Goal: Task Accomplishment & Management: Manage account settings

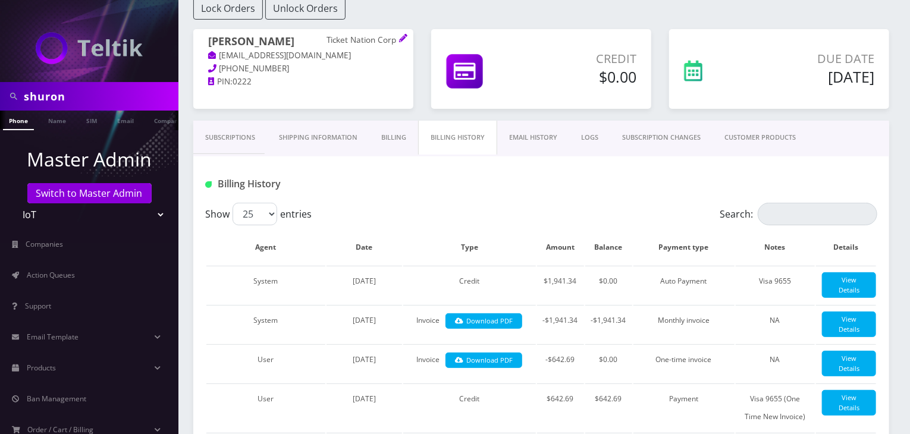
scroll to position [0, 6]
click at [74, 275] on span "Action Queues" at bounding box center [51, 275] width 48 height 10
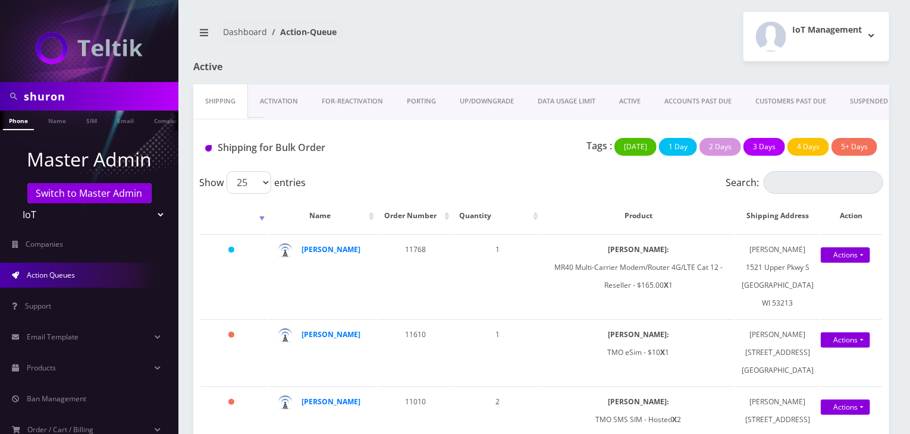
drag, startPoint x: 81, startPoint y: 97, endPoint x: 0, endPoint y: 87, distance: 81.5
click at [0, 87] on div "shuron" at bounding box center [89, 96] width 178 height 29
type input "abe zerou"
click at [52, 122] on link "Name" at bounding box center [57, 121] width 30 height 20
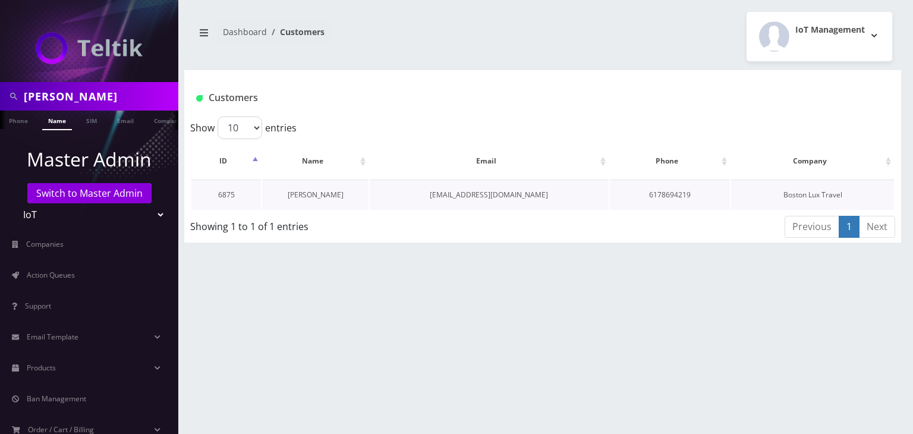
click at [313, 191] on link "[PERSON_NAME]" at bounding box center [316, 195] width 56 height 10
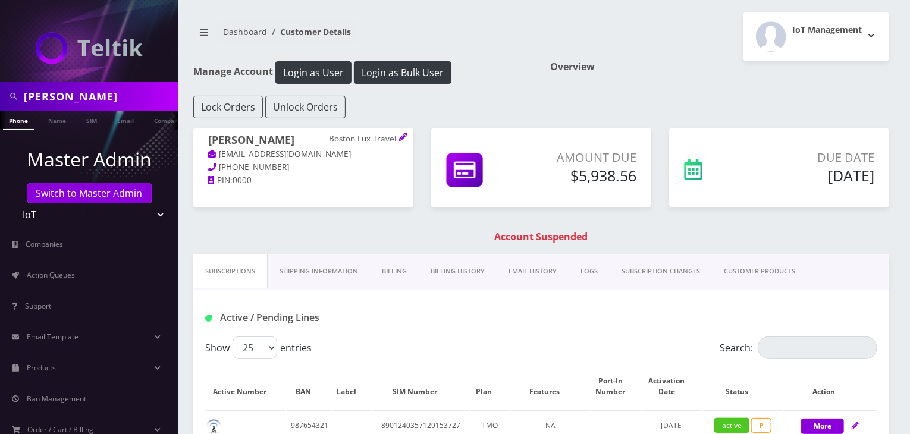
click at [447, 276] on link "Billing History" at bounding box center [458, 272] width 78 height 34
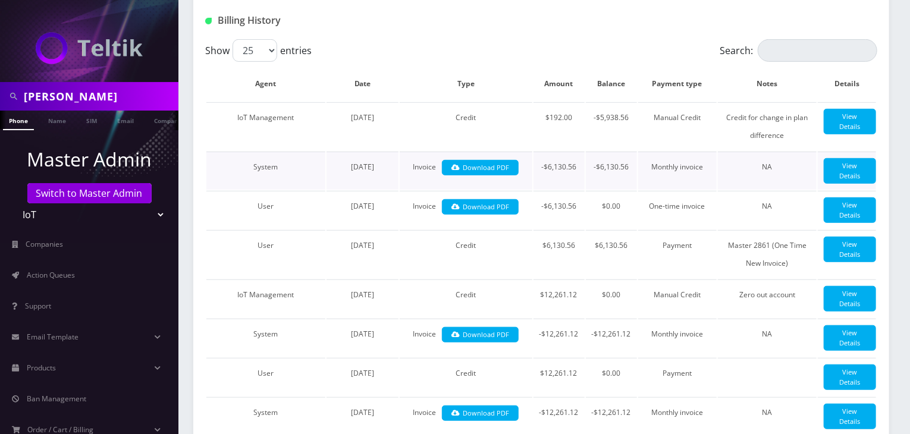
scroll to position [198, 0]
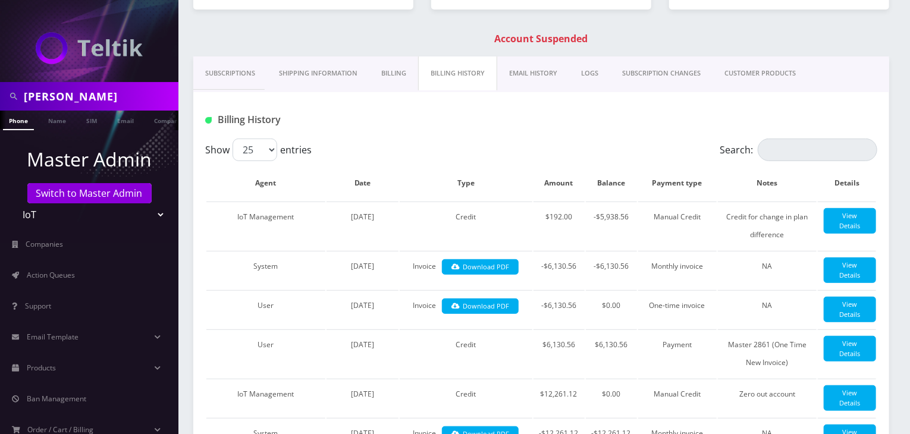
click at [235, 77] on link "Subscriptions" at bounding box center [230, 73] width 74 height 34
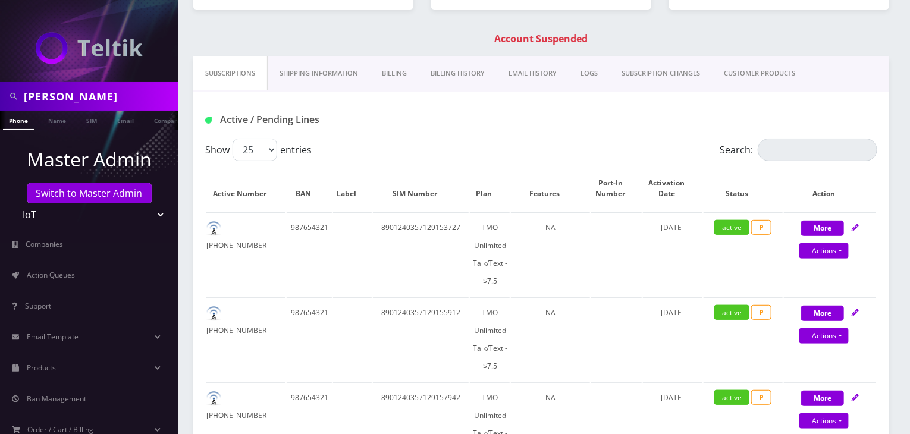
drag, startPoint x: 87, startPoint y: 93, endPoint x: 0, endPoint y: 95, distance: 87.4
click at [0, 95] on div "abe zerou" at bounding box center [89, 96] width 178 height 29
type input "bakersan"
click at [68, 120] on link "Name" at bounding box center [57, 121] width 30 height 20
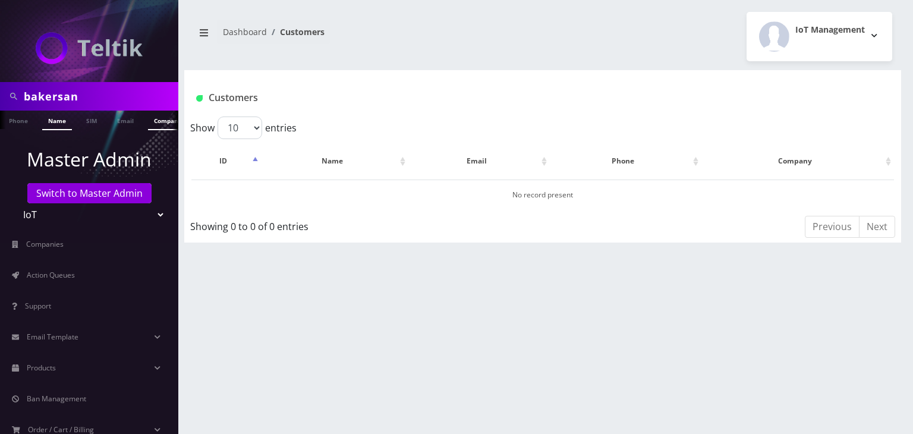
click at [157, 119] on link "Company" at bounding box center [168, 121] width 40 height 20
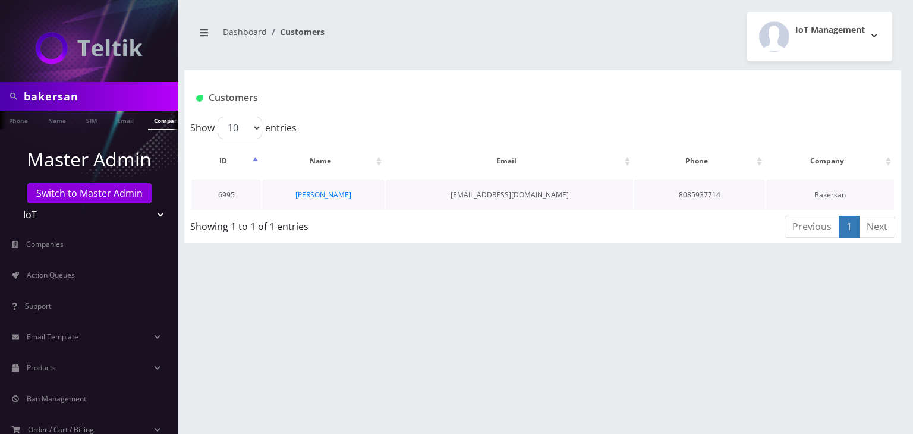
click at [332, 200] on td "[PERSON_NAME]" at bounding box center [323, 195] width 123 height 30
click at [333, 196] on link "[PERSON_NAME]" at bounding box center [324, 195] width 56 height 10
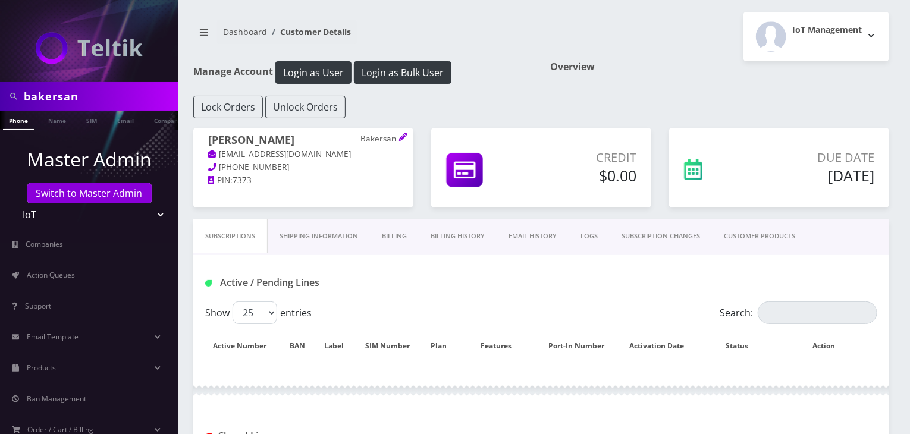
click at [452, 236] on link "Billing History" at bounding box center [458, 236] width 78 height 34
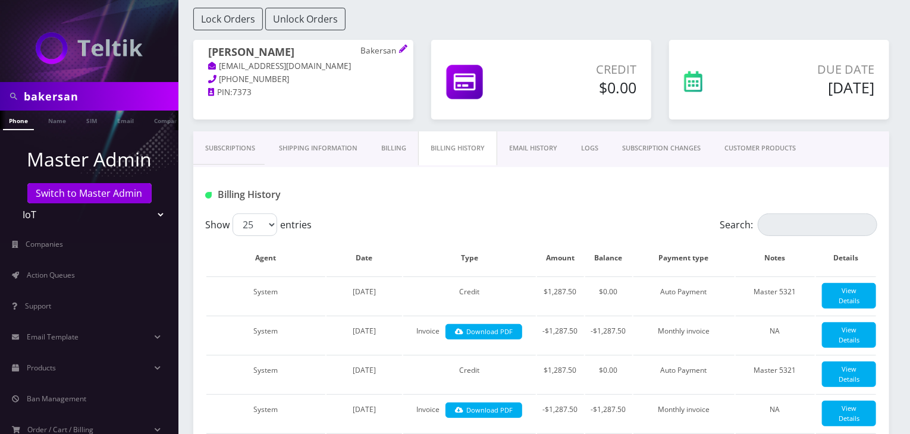
scroll to position [198, 0]
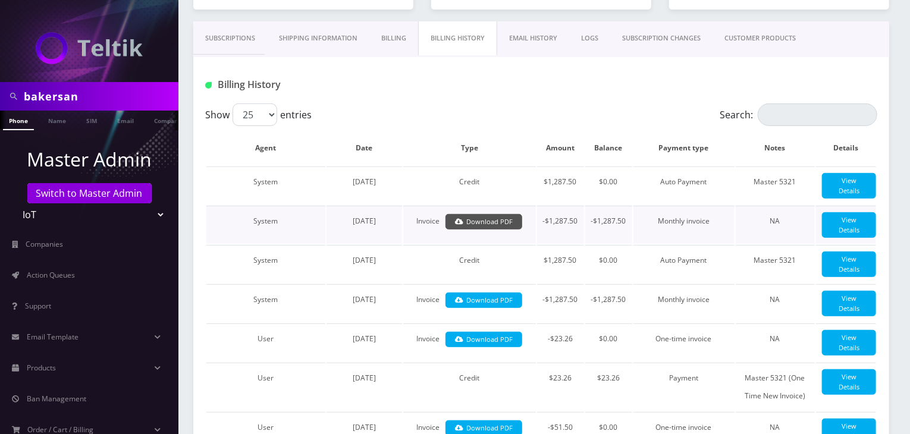
click at [481, 230] on link "Download PDF" at bounding box center [483, 222] width 77 height 16
drag, startPoint x: 89, startPoint y: 100, endPoint x: 0, endPoint y: 93, distance: 89.4
click at [0, 93] on div "bakersan" at bounding box center [89, 96] width 178 height 29
type input "atrigos"
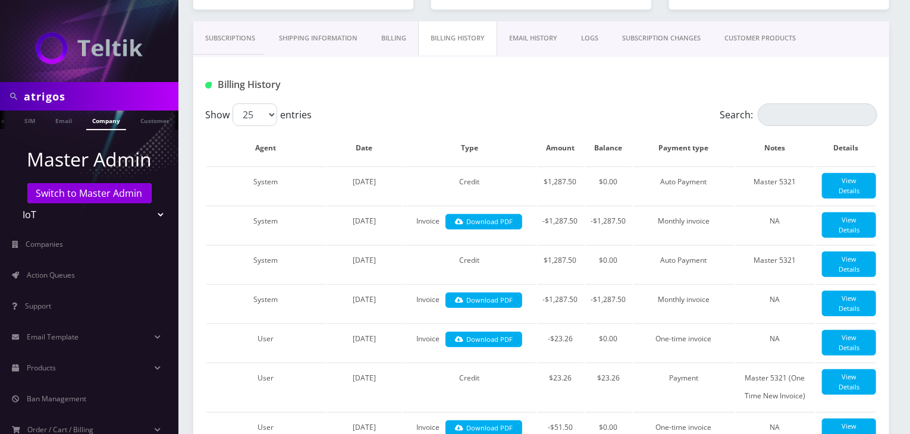
click at [90, 119] on link "Company" at bounding box center [106, 121] width 40 height 20
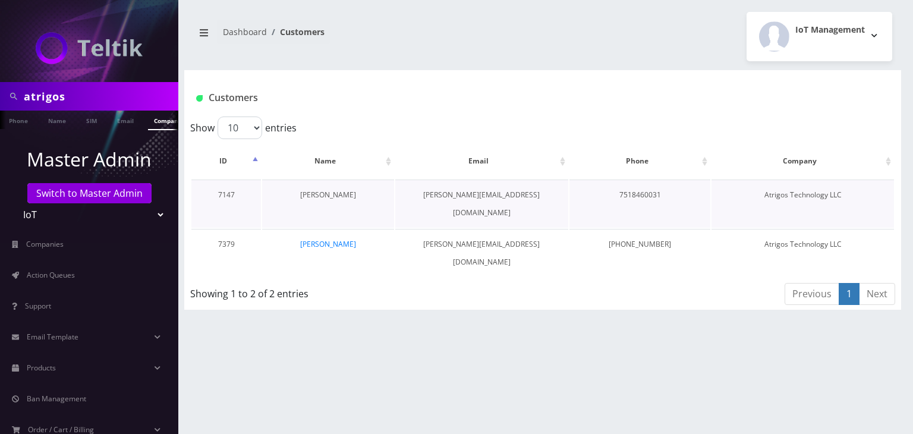
click at [326, 192] on link "[PERSON_NAME]" at bounding box center [328, 195] width 56 height 10
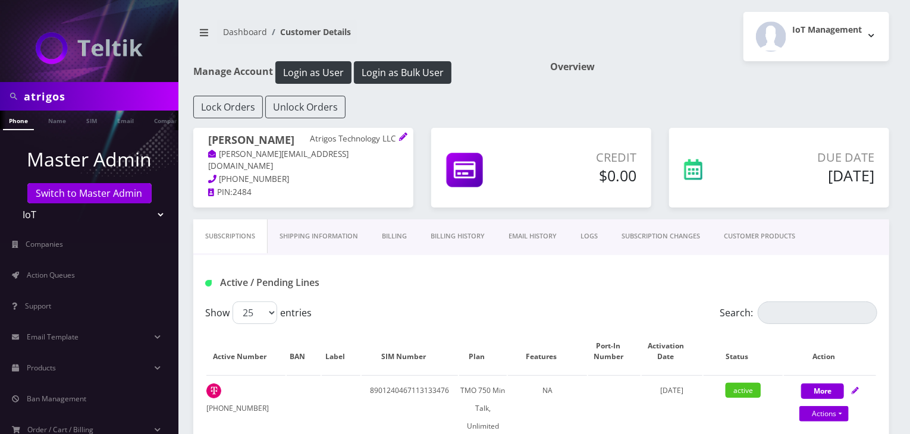
click at [469, 235] on link "Billing History" at bounding box center [458, 236] width 78 height 34
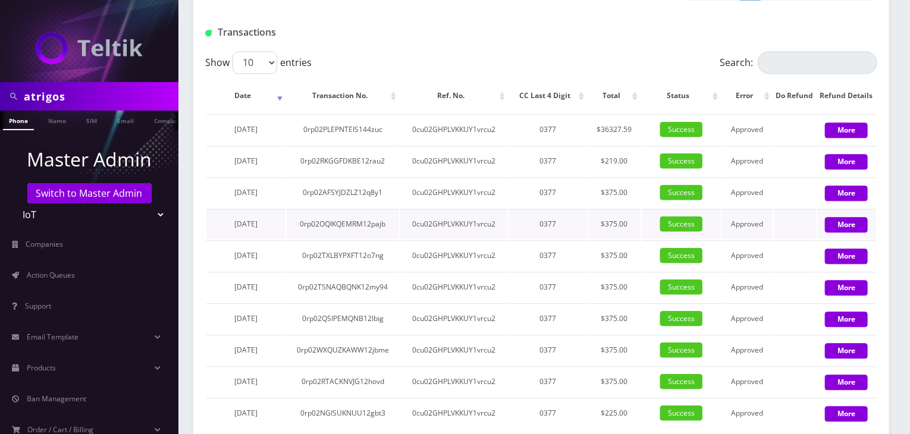
scroll to position [1288, 0]
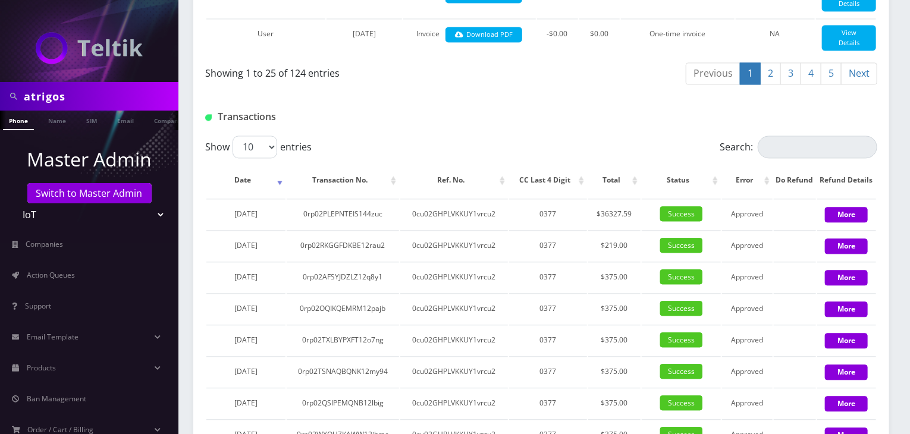
click at [772, 84] on link "2" at bounding box center [770, 73] width 21 height 22
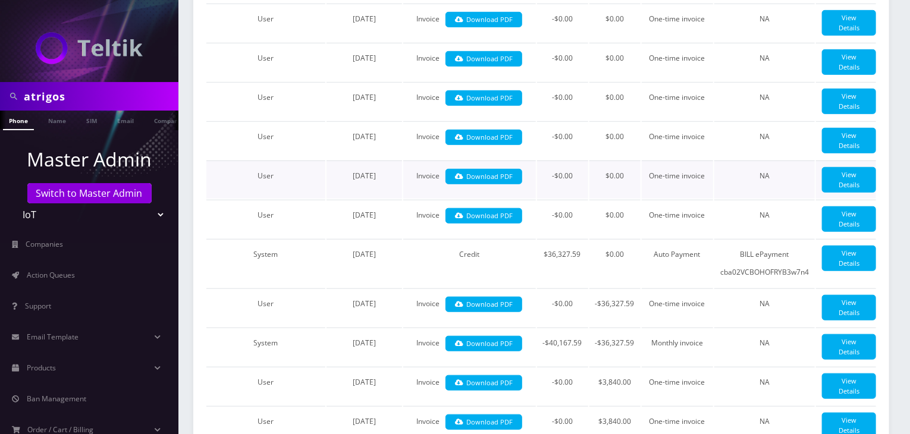
scroll to position [396, 0]
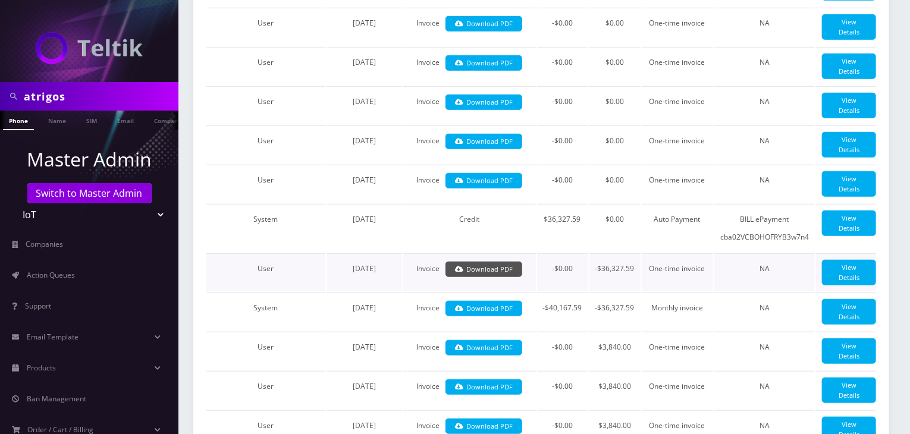
click at [502, 278] on link "Download PDF" at bounding box center [483, 270] width 77 height 16
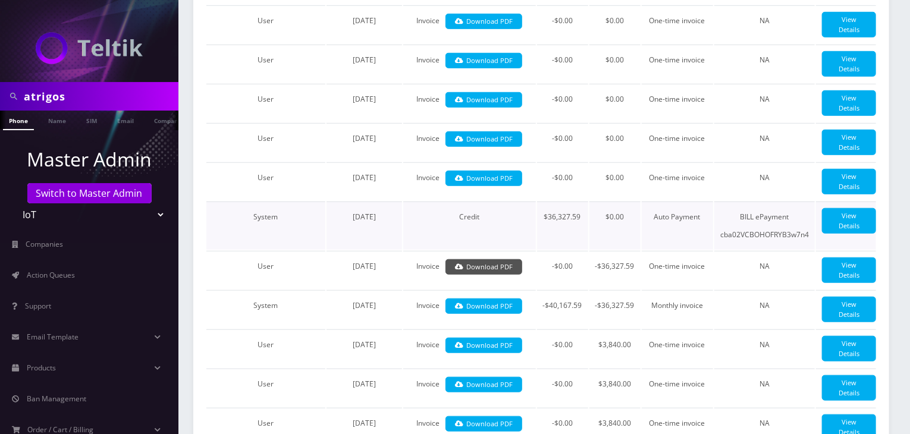
scroll to position [495, 0]
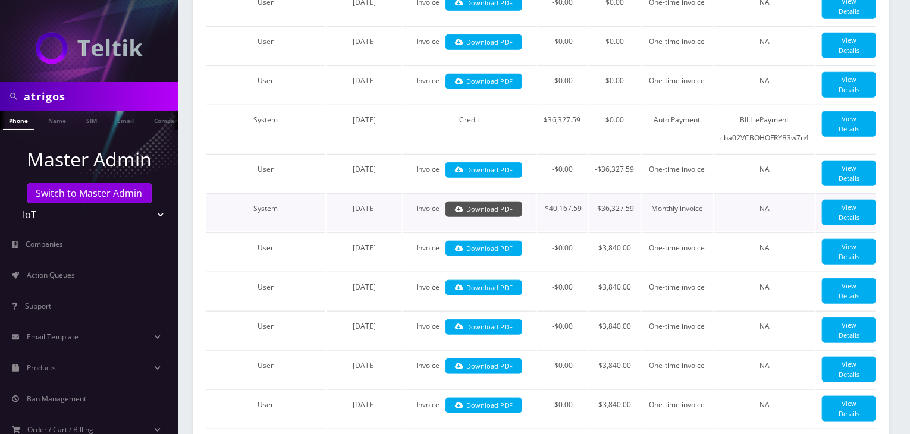
click at [485, 218] on link "Download PDF" at bounding box center [483, 210] width 77 height 16
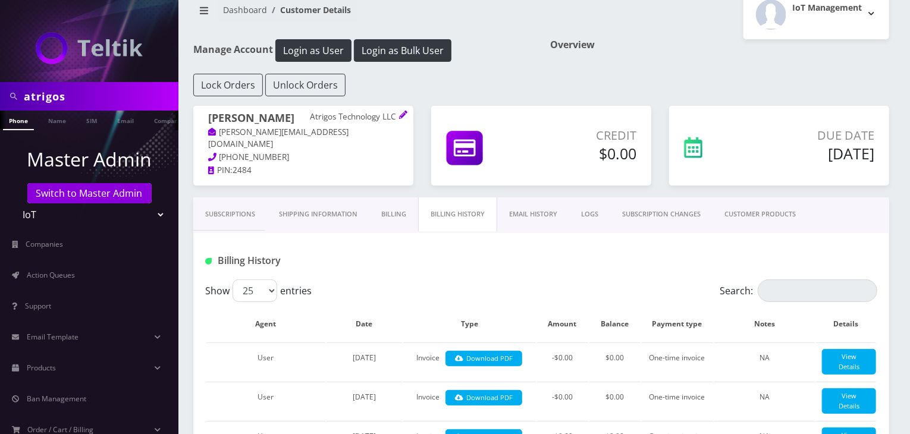
scroll to position [0, 0]
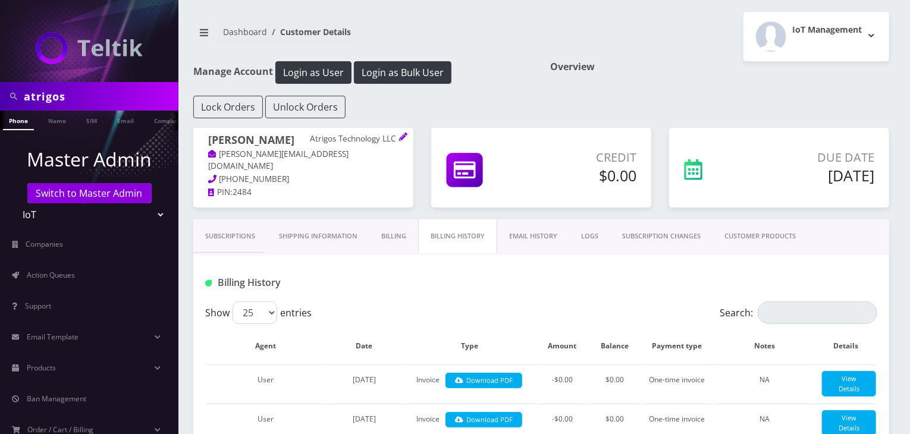
click at [222, 233] on link "Subscriptions" at bounding box center [230, 236] width 74 height 34
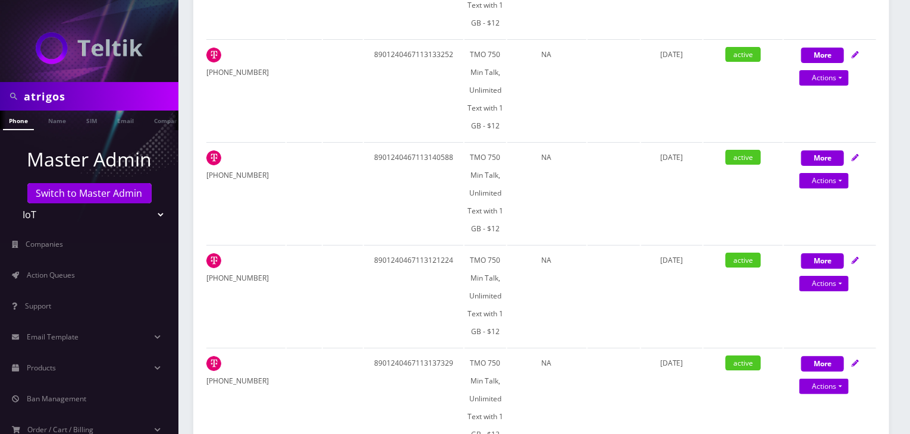
scroll to position [2180, 0]
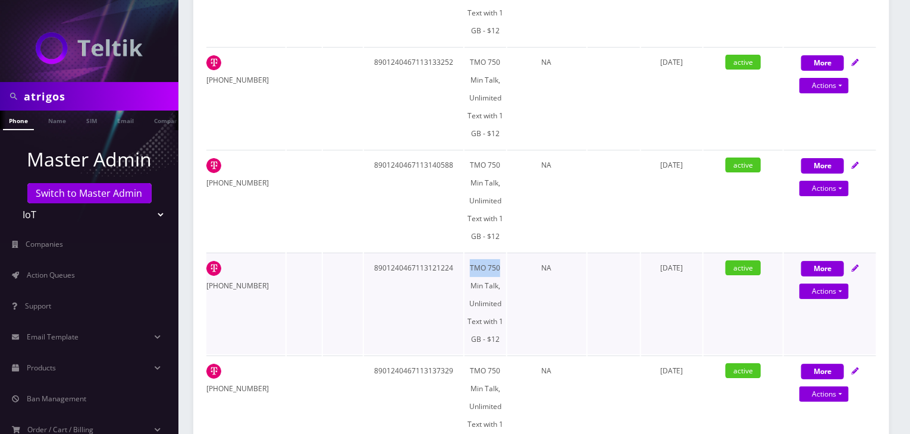
drag, startPoint x: 468, startPoint y: 260, endPoint x: 500, endPoint y: 259, distance: 31.5
click at [500, 259] on td "TMO 750 Min Talk, Unlimited Text with 1 GB - $12" at bounding box center [484, 304] width 41 height 102
copy td "TMO 750"
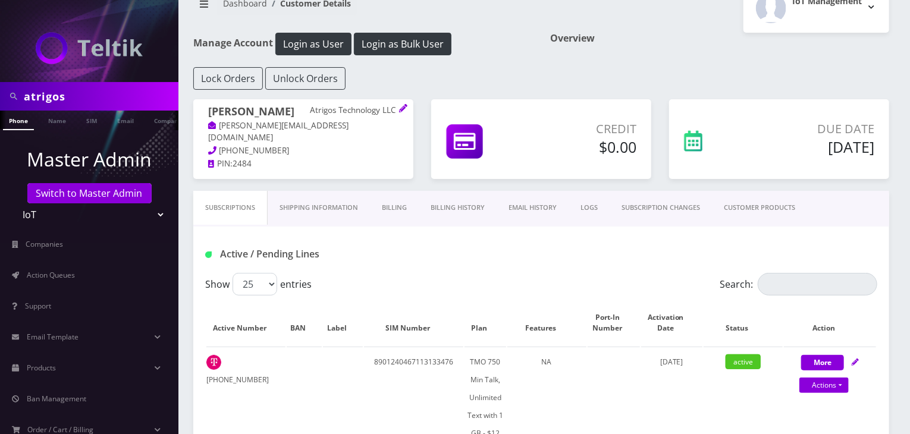
scroll to position [0, 0]
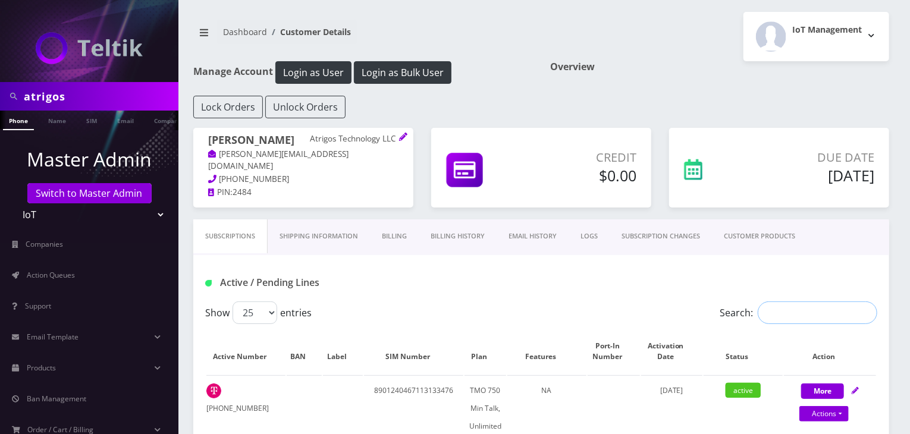
click at [794, 312] on input "Search:" at bounding box center [818, 313] width 120 height 23
paste input "TMO 750"
type input "T"
click at [792, 307] on input "VZ" at bounding box center [818, 313] width 120 height 23
type input "V"
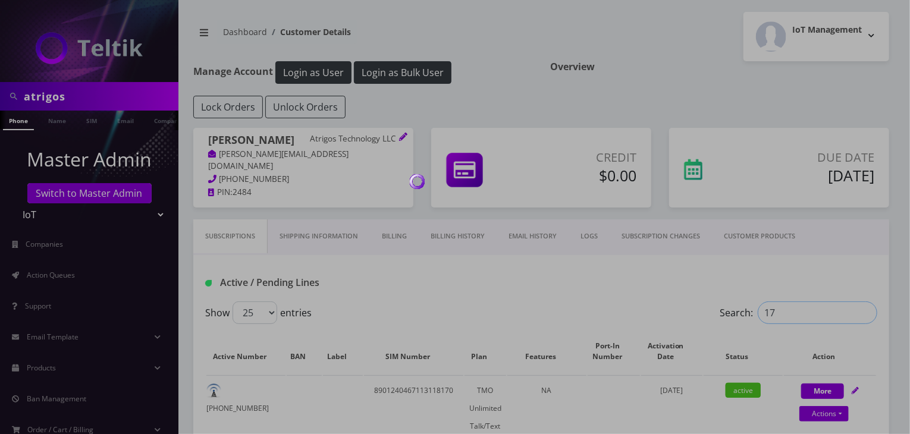
type input "1"
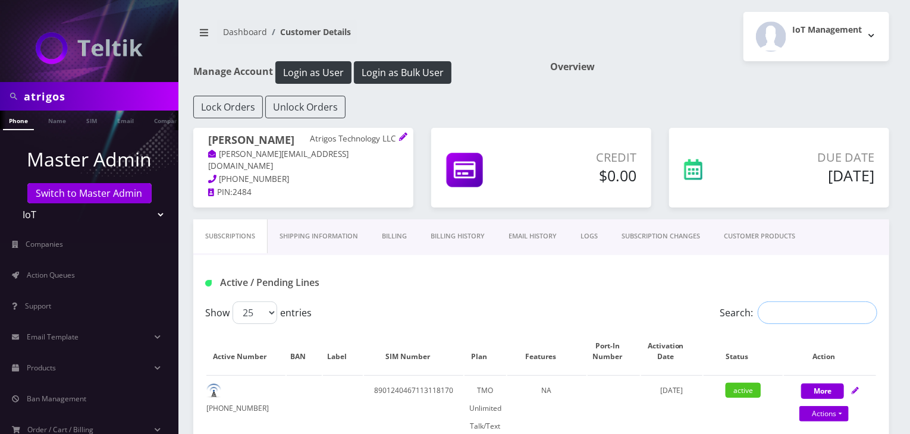
paste input "TMO 750"
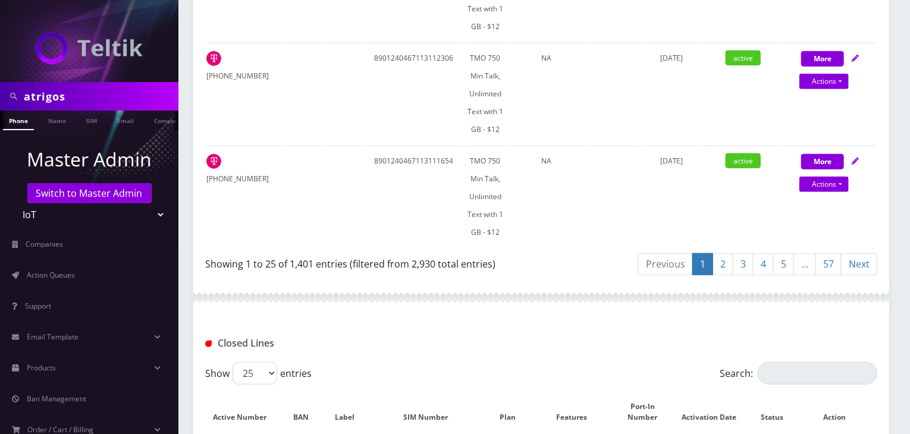
scroll to position [2676, 0]
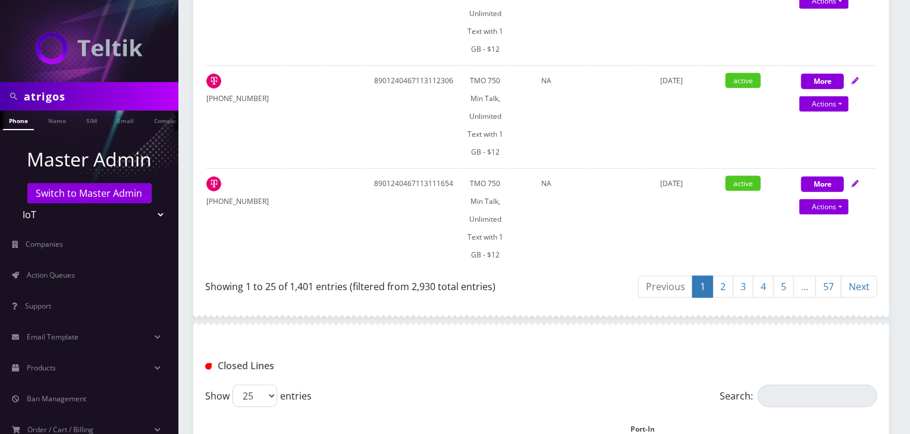
type input "TMO 750"
click at [833, 278] on link "57" at bounding box center [828, 287] width 26 height 22
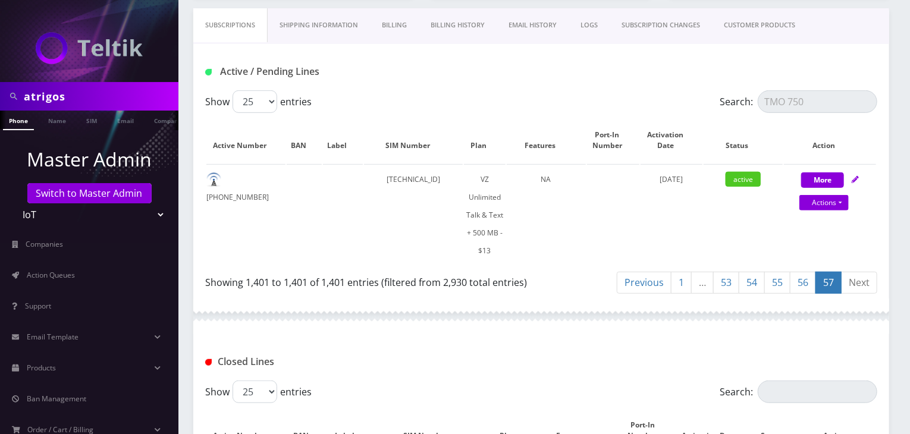
scroll to position [176, 0]
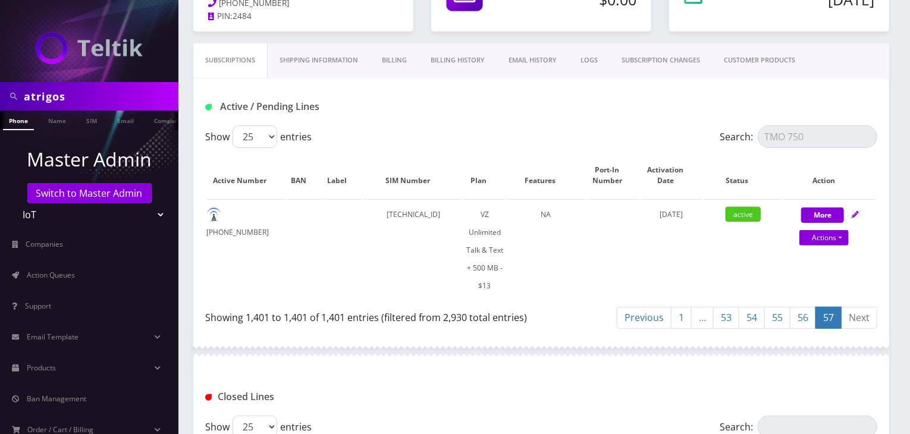
click at [777, 315] on link "55" at bounding box center [777, 318] width 26 height 22
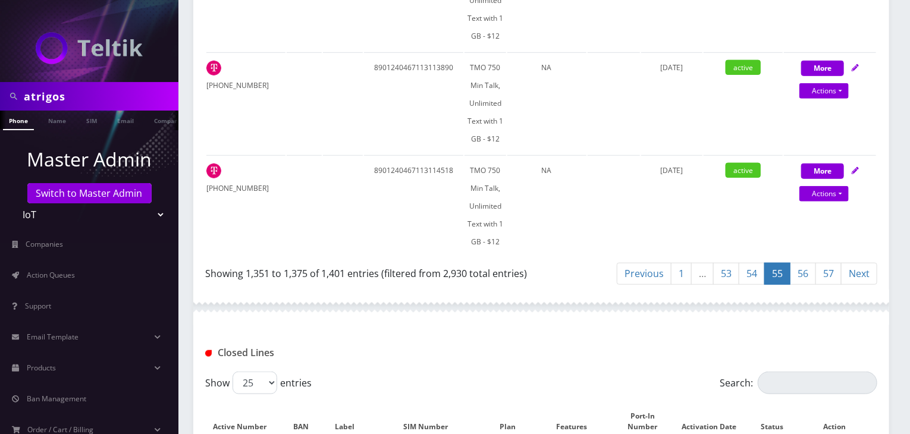
scroll to position [2636, 0]
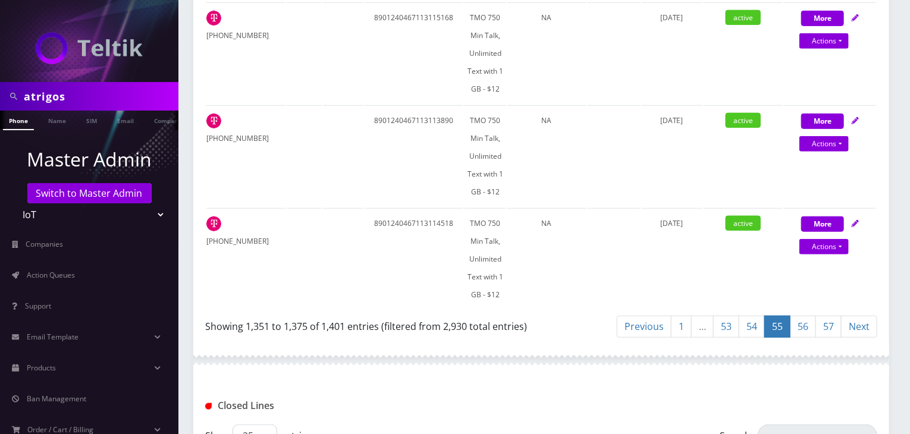
click at [802, 316] on link "56" at bounding box center [803, 327] width 26 height 22
click at [824, 316] on link "57" at bounding box center [828, 327] width 26 height 22
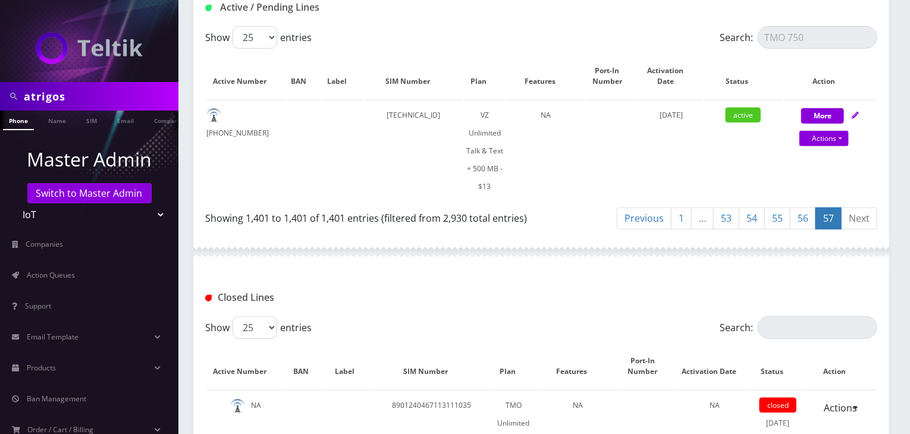
scroll to position [176, 0]
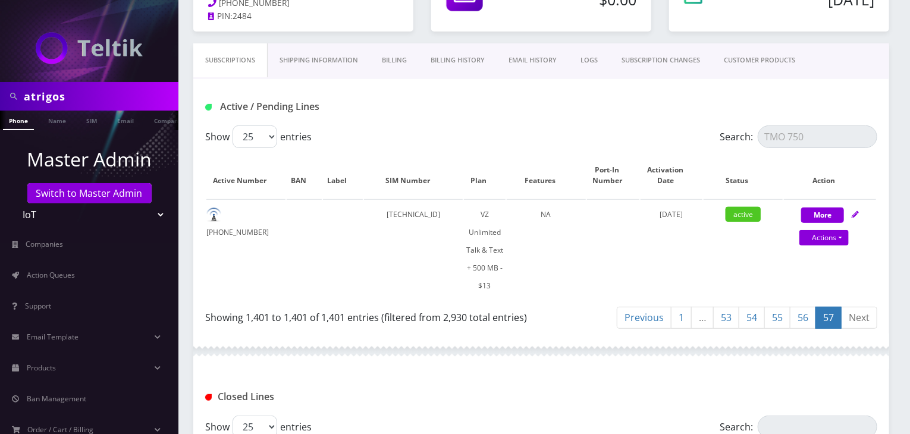
click at [731, 318] on link "53" at bounding box center [726, 318] width 26 height 22
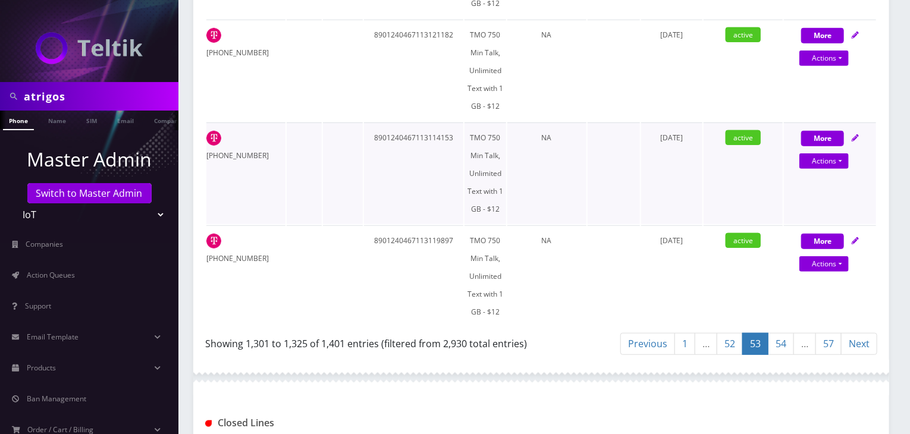
scroll to position [2537, 0]
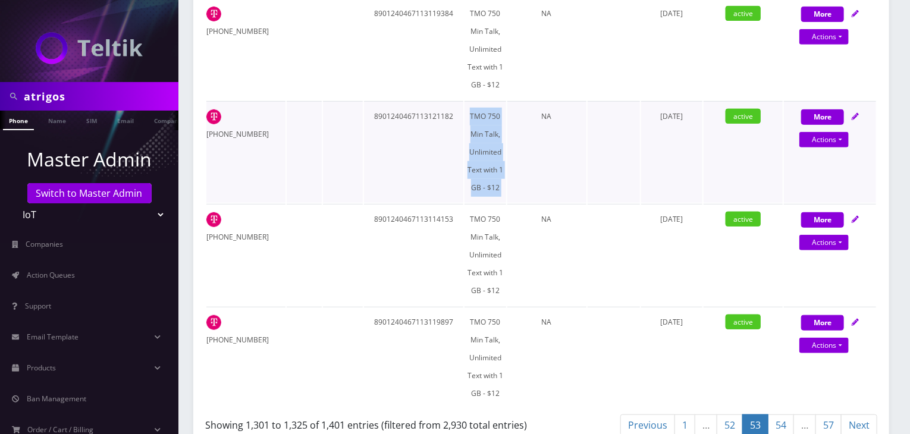
drag, startPoint x: 467, startPoint y: 104, endPoint x: 506, endPoint y: 166, distance: 73.2
click at [506, 166] on tr "208-406-6328 8901240467113121182 TMO 750 Min Talk, Unlimited Text with 1 GB - $…" at bounding box center [541, 152] width 670 height 102
copy td "TMO 750 Min Talk, Unlimited Text with 1 GB - $12"
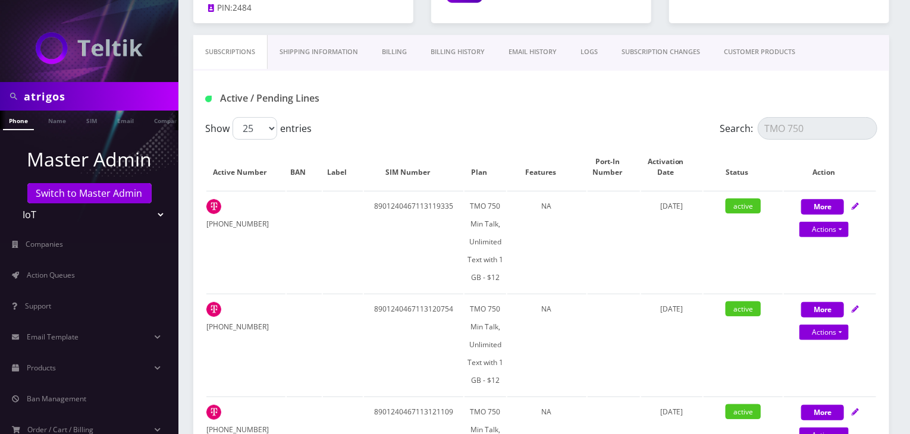
scroll to position [0, 0]
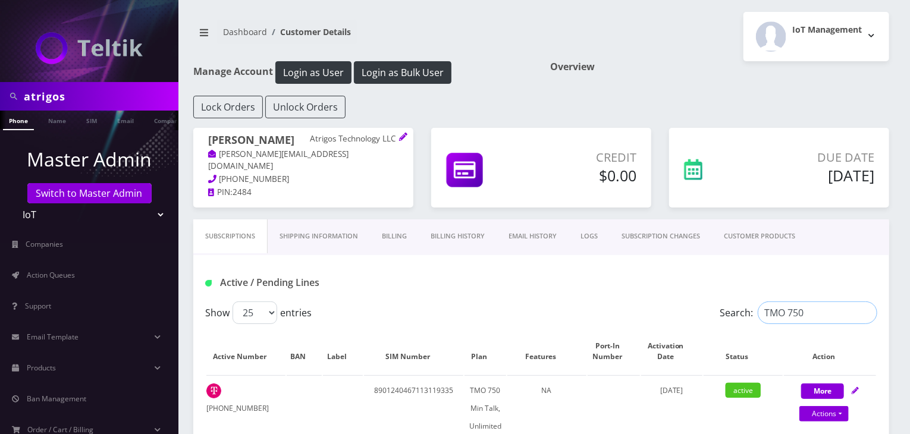
drag, startPoint x: 823, startPoint y: 312, endPoint x: 704, endPoint y: 310, distance: 119.6
click at [704, 310] on div "Show 25 50 100 250 500 entries Search: TMO 750" at bounding box center [541, 313] width 672 height 23
paste input "TMO 750 Min Talk, Unlimited Text with 1 GB - $12"
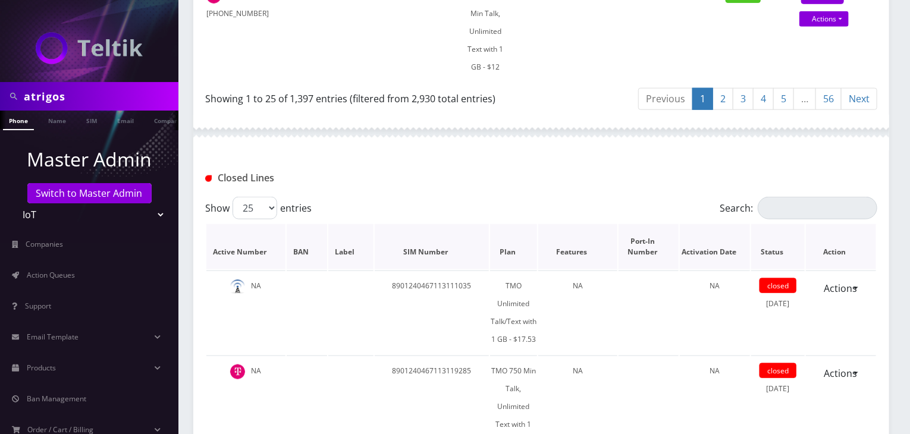
scroll to position [2775, 0]
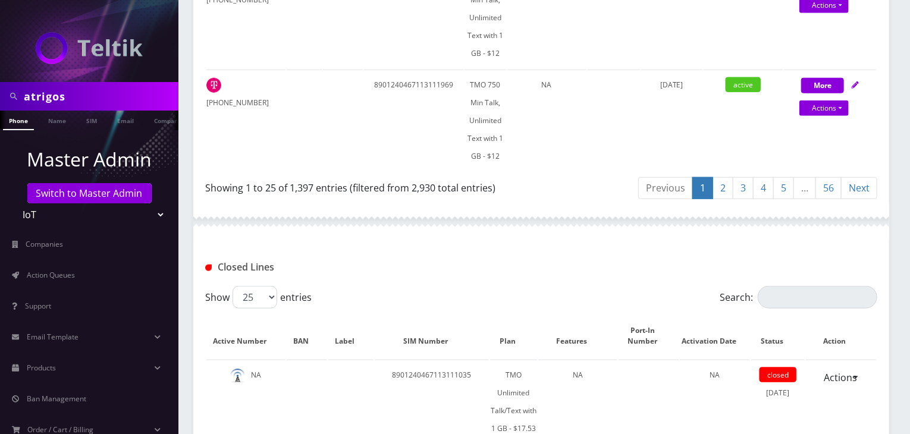
type input "TMO 750 Min Talk, Unlimited Text with 1 GB - $12"
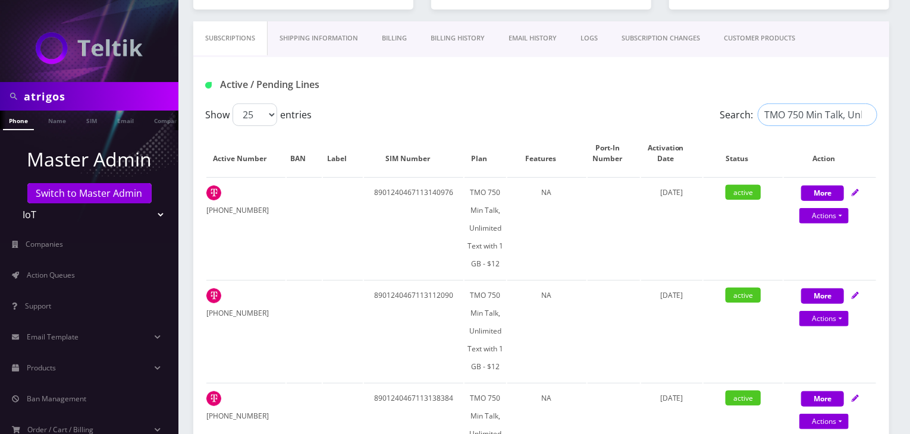
scroll to position [0, 0]
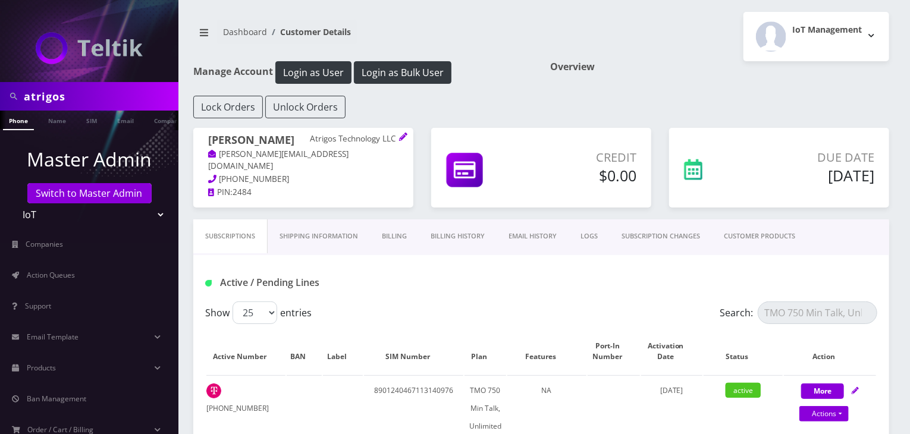
click at [452, 234] on link "Billing History" at bounding box center [458, 236] width 78 height 34
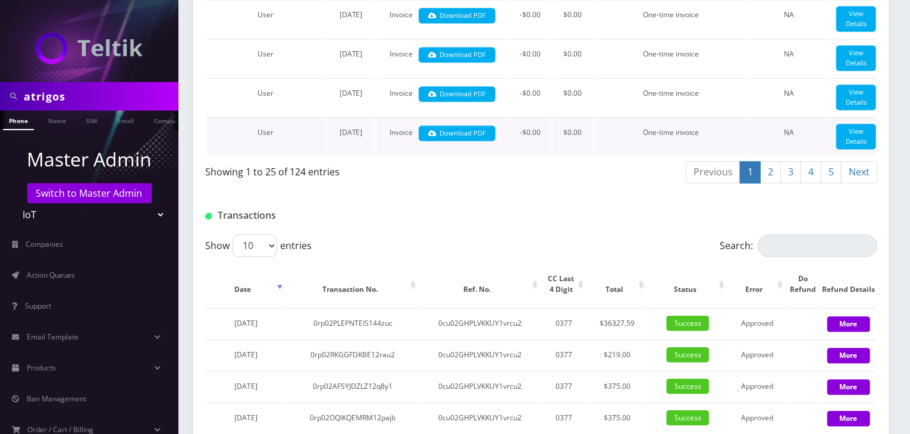
scroll to position [1487, 0]
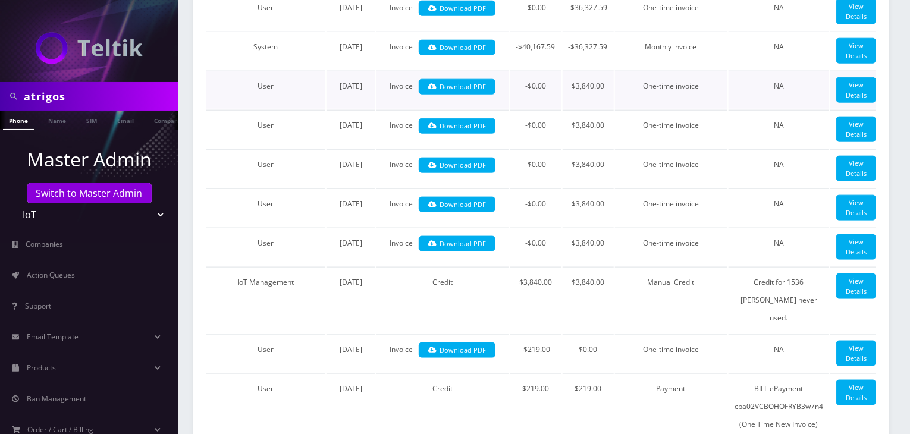
scroll to position [693, 0]
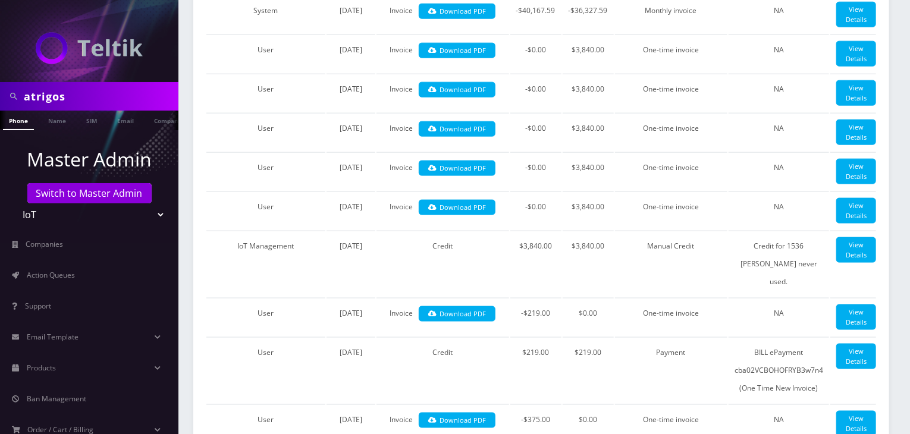
click at [0, 90] on div "atrigos" at bounding box center [89, 96] width 178 height 29
type input "paramount"
click at [46, 116] on link "Name" at bounding box center [57, 121] width 30 height 20
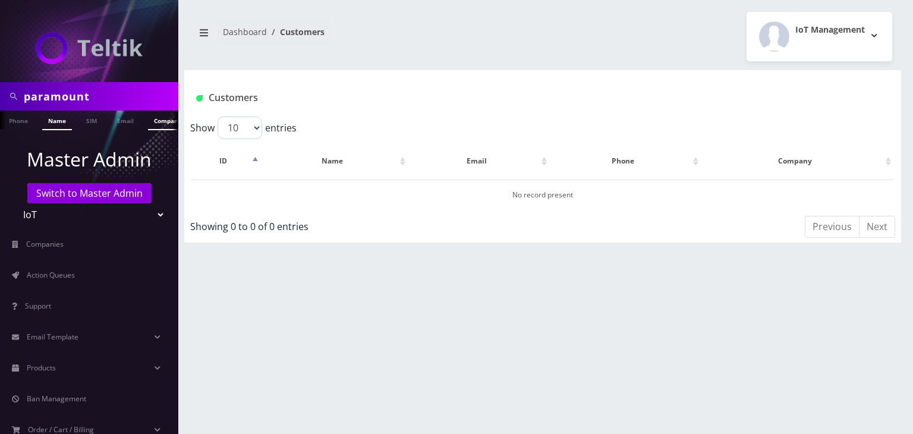
scroll to position [0, 65]
click at [104, 121] on link "Company" at bounding box center [106, 121] width 40 height 20
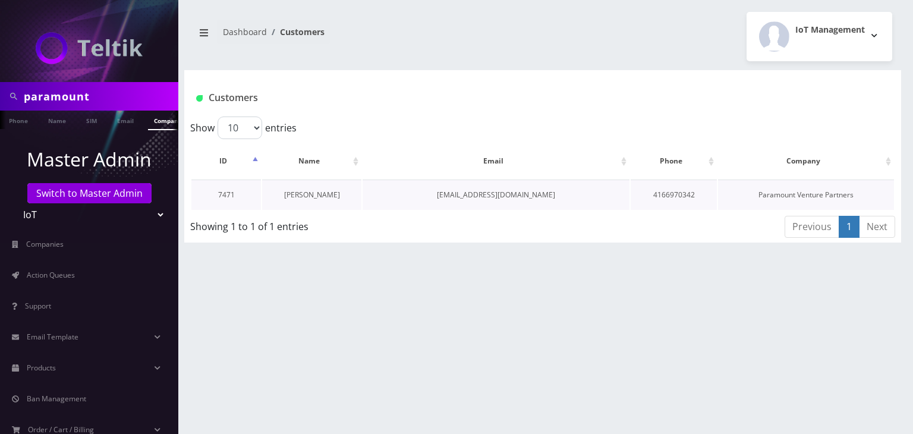
click at [327, 194] on link "[PERSON_NAME]" at bounding box center [312, 195] width 56 height 10
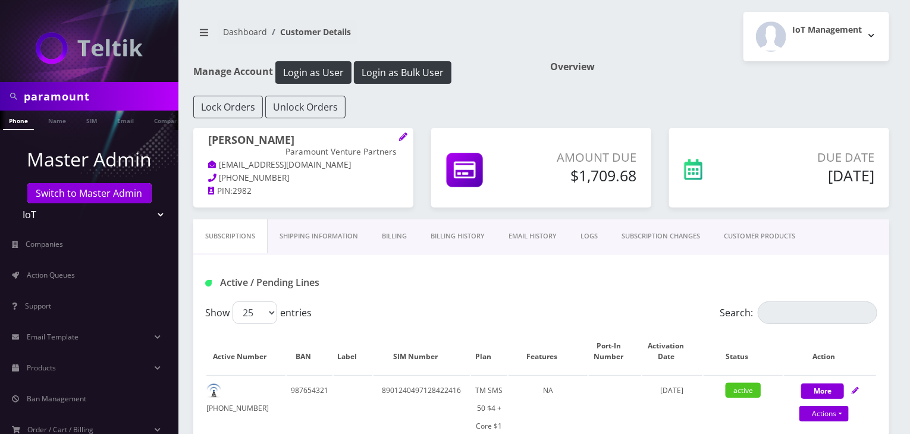
click at [451, 241] on link "Billing History" at bounding box center [458, 236] width 78 height 34
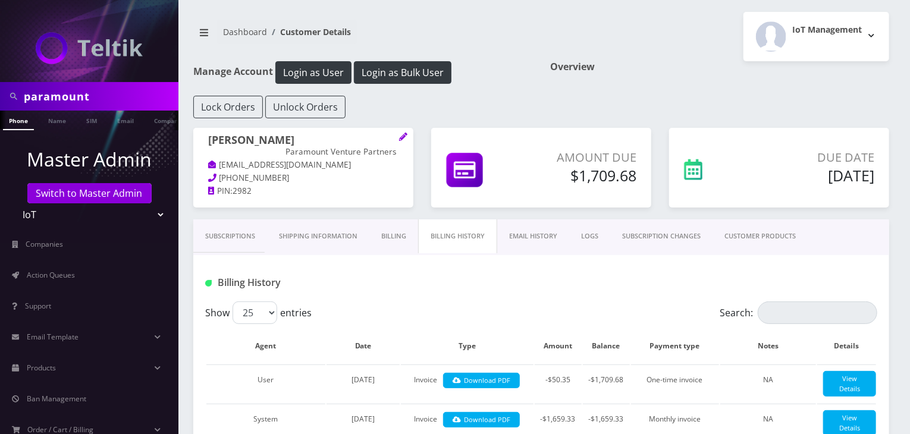
scroll to position [99, 0]
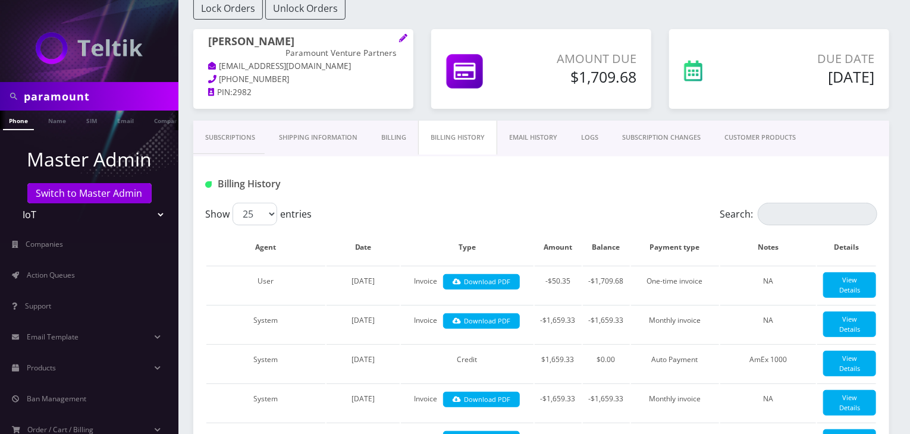
click at [758, 134] on link "CUSTOMER PRODUCTS" at bounding box center [759, 138] width 95 height 34
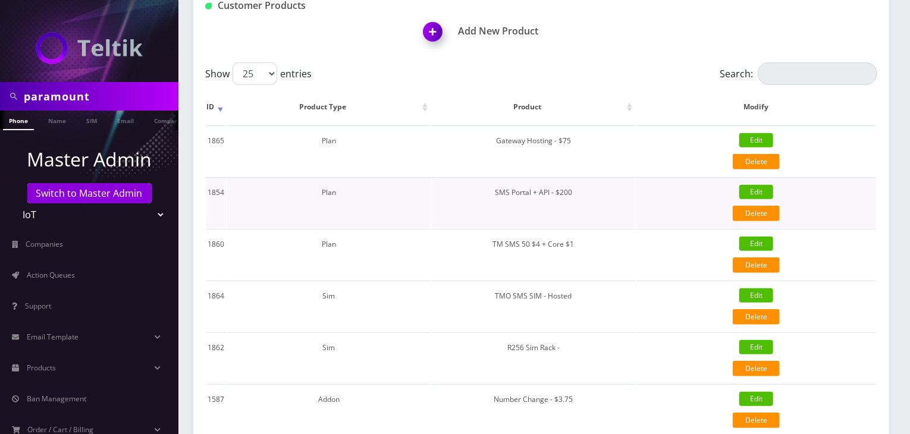
scroll to position [198, 0]
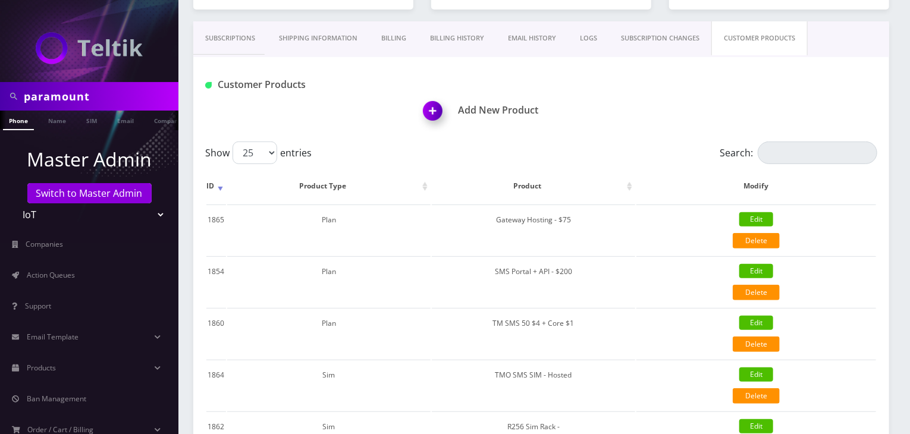
click at [224, 33] on link "Subscriptions" at bounding box center [230, 38] width 74 height 34
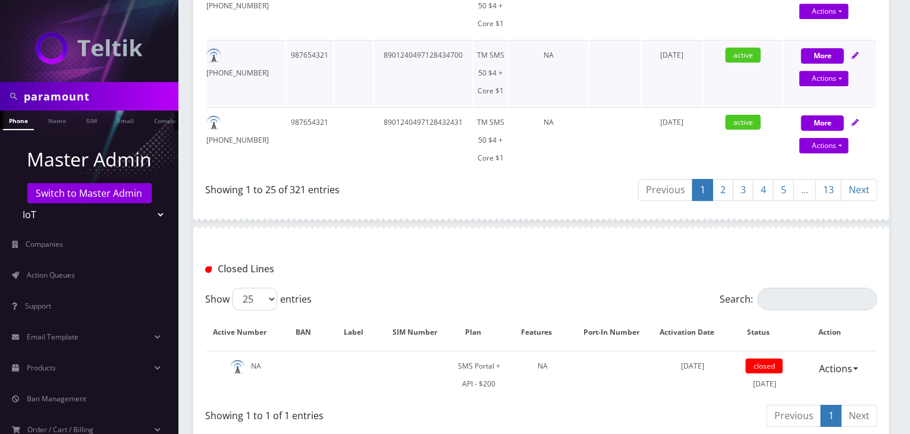
scroll to position [1757, 0]
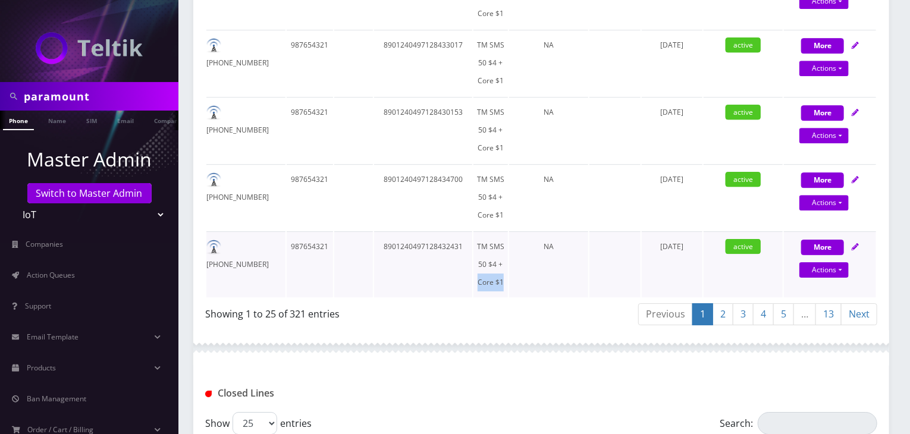
drag, startPoint x: 503, startPoint y: 275, endPoint x: 478, endPoint y: 274, distance: 25.0
click at [478, 274] on td "TM SMS 50 $4 + Core $1" at bounding box center [490, 264] width 34 height 66
copy td "Core $1"
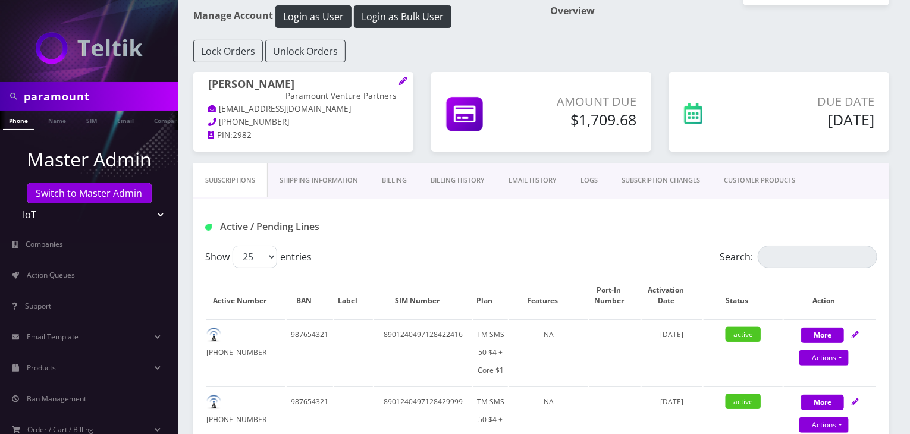
scroll to position [0, 0]
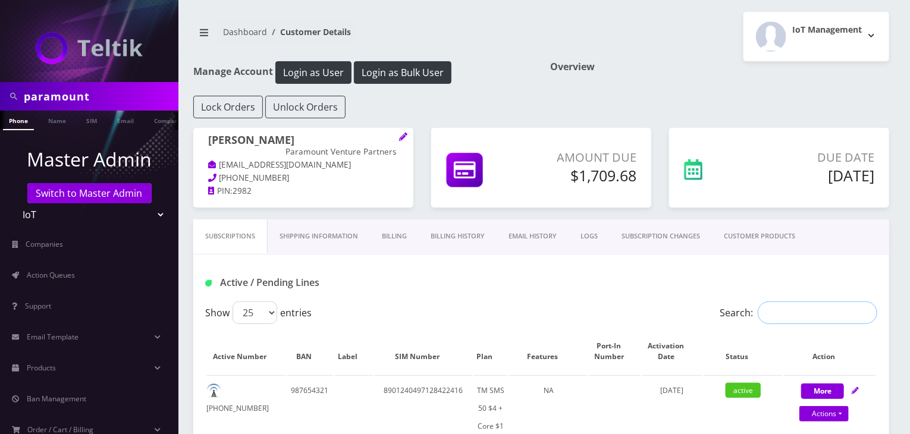
click at [786, 313] on input "Search:" at bounding box center [818, 313] width 120 height 23
paste input "Core $1"
type input "Core $1"
drag, startPoint x: 802, startPoint y: 308, endPoint x: 618, endPoint y: 307, distance: 183.2
click at [618, 308] on div "Show 25 50 100 250 500 entries Search: Core $1" at bounding box center [541, 313] width 672 height 23
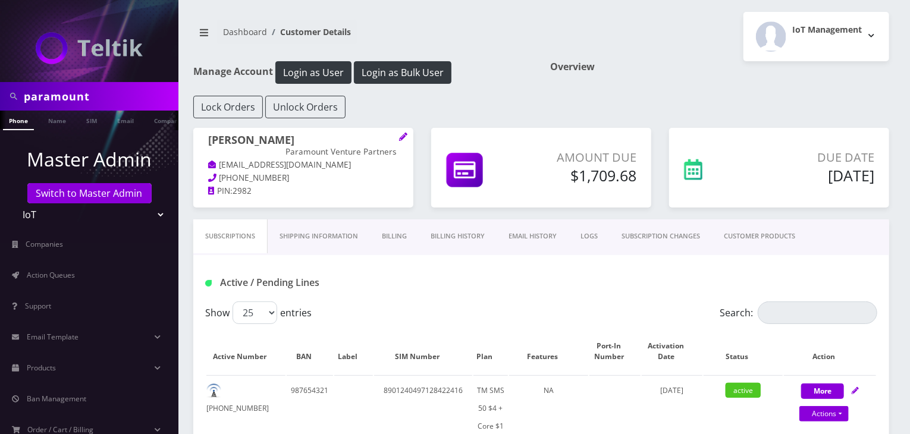
click at [466, 243] on link "Billing History" at bounding box center [458, 236] width 78 height 34
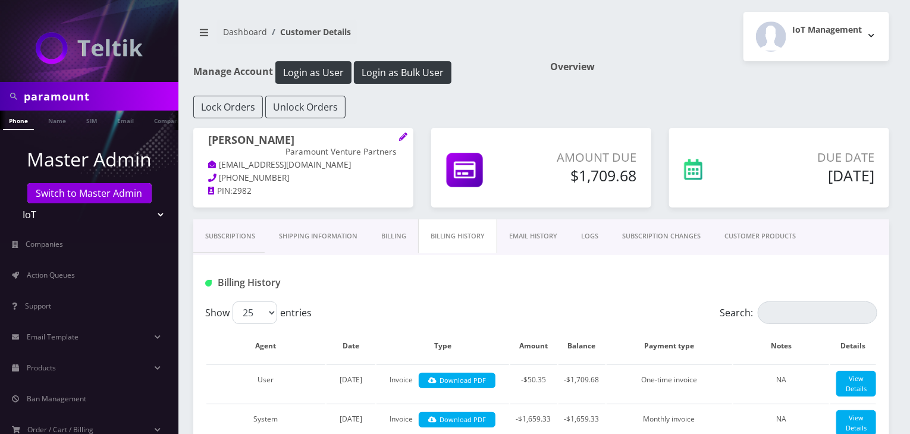
drag, startPoint x: 96, startPoint y: 95, endPoint x: 0, endPoint y: 101, distance: 96.5
click at [0, 101] on div "paramount" at bounding box center [89, 96] width 178 height 29
type input "atrigos"
click at [48, 114] on link "Name" at bounding box center [57, 121] width 30 height 20
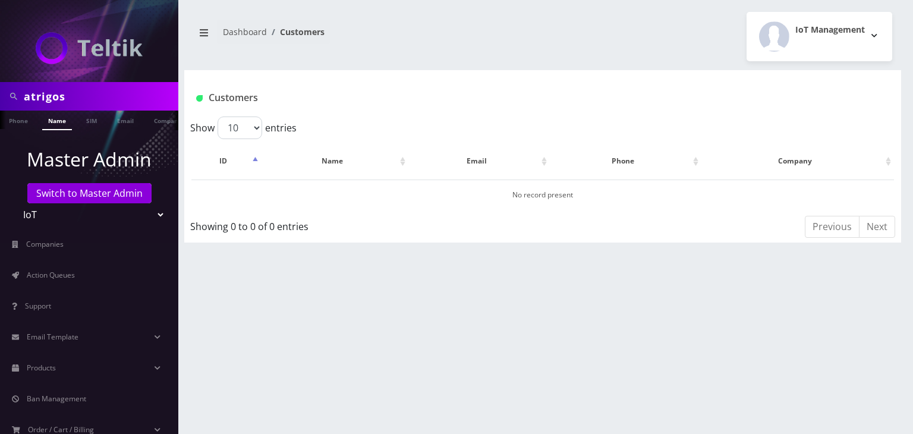
drag, startPoint x: 67, startPoint y: 95, endPoint x: 0, endPoint y: 94, distance: 66.6
click at [0, 94] on div "atrigos" at bounding box center [89, 96] width 178 height 29
type input "paramount"
click at [117, 115] on link "Company" at bounding box center [125, 121] width 40 height 20
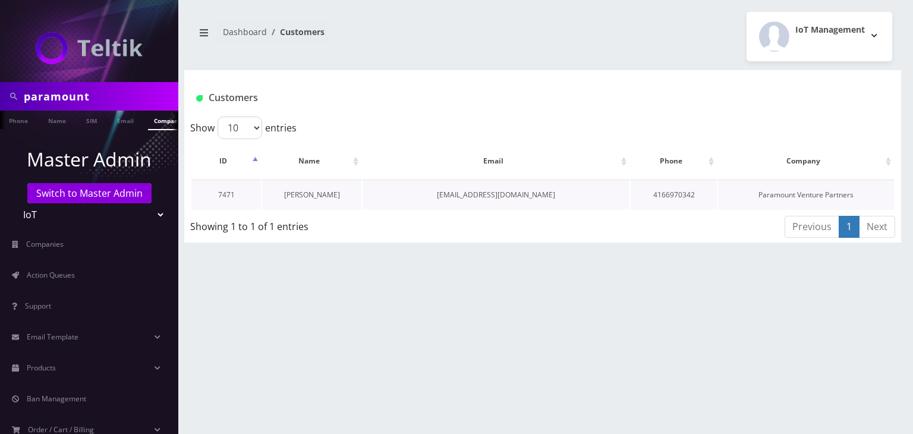
click at [315, 194] on link "[PERSON_NAME]" at bounding box center [312, 195] width 56 height 10
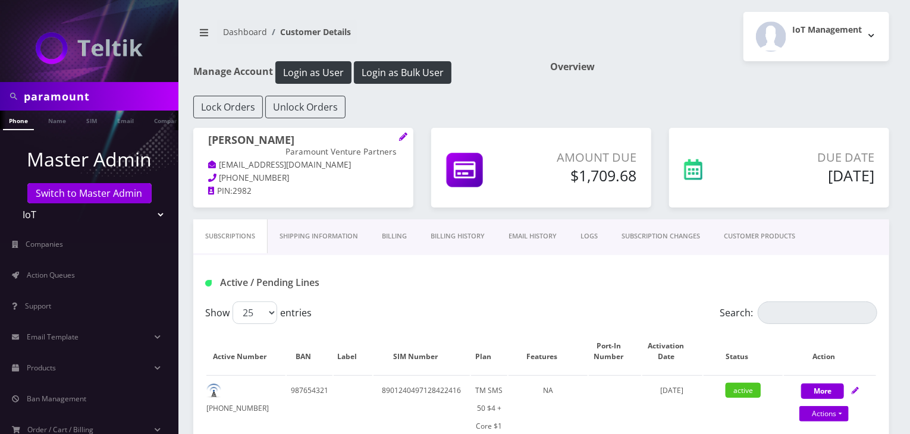
click at [739, 236] on link "CUSTOMER PRODUCTS" at bounding box center [759, 236] width 95 height 34
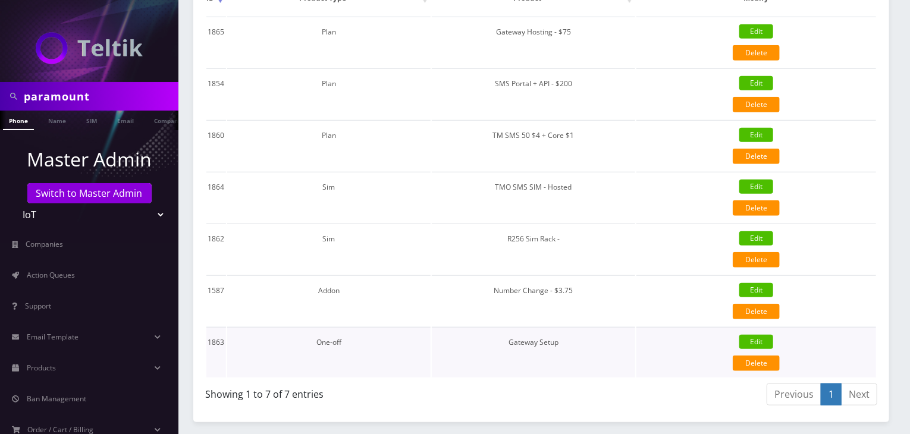
scroll to position [428, 0]
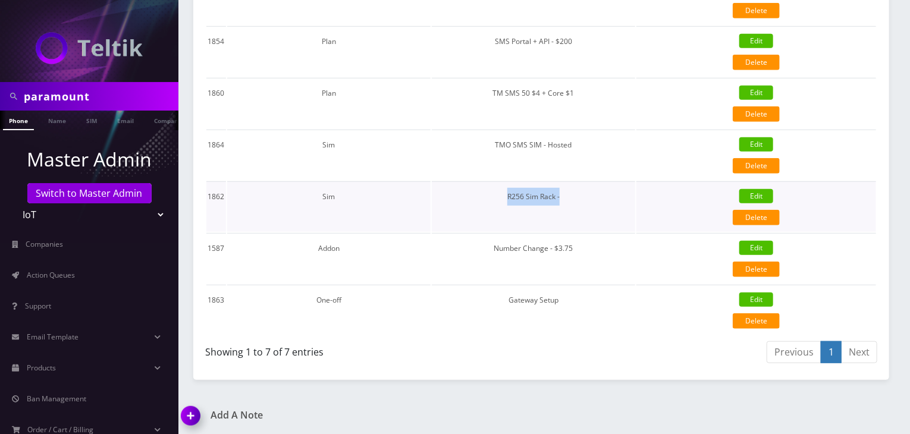
drag, startPoint x: 562, startPoint y: 191, endPoint x: 503, endPoint y: 197, distance: 59.7
click at [503, 197] on td "R256 Sim Rack -" at bounding box center [533, 206] width 203 height 51
copy td "R256 Sim Rack -"
drag, startPoint x: 93, startPoint y: 98, endPoint x: 17, endPoint y: 99, distance: 76.7
click at [17, 99] on div "paramount" at bounding box center [89, 96] width 172 height 23
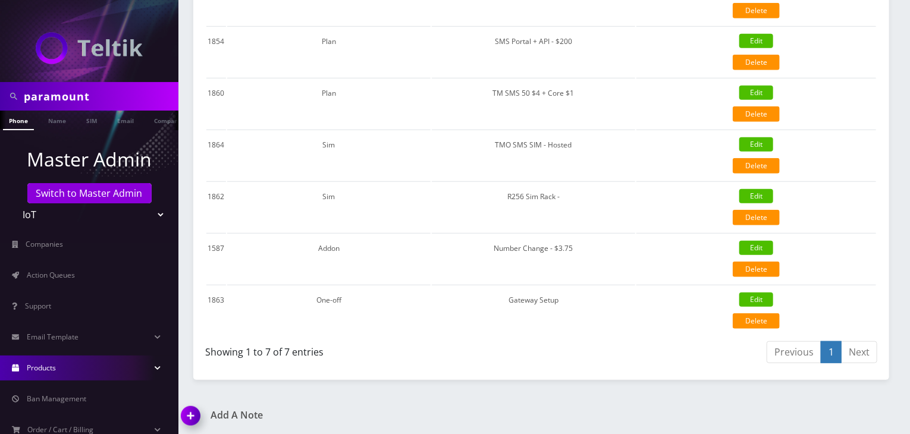
click at [108, 363] on link "Products" at bounding box center [89, 368] width 178 height 25
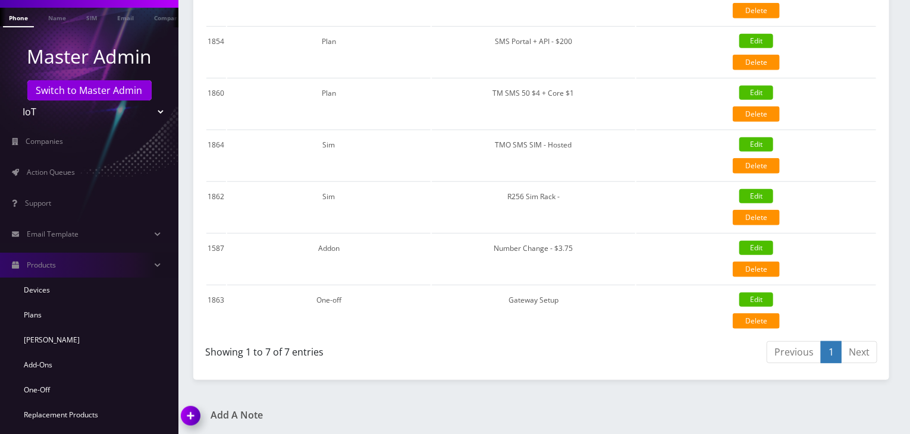
scroll to position [198, 0]
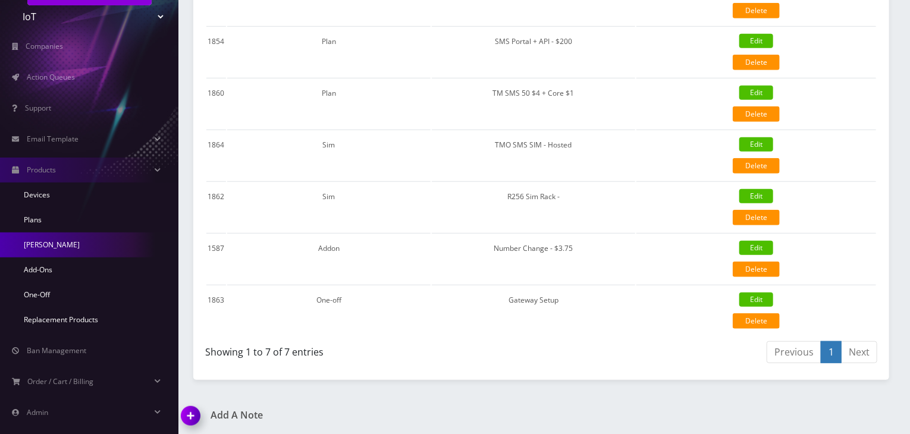
click at [93, 243] on link "[PERSON_NAME]" at bounding box center [89, 245] width 178 height 25
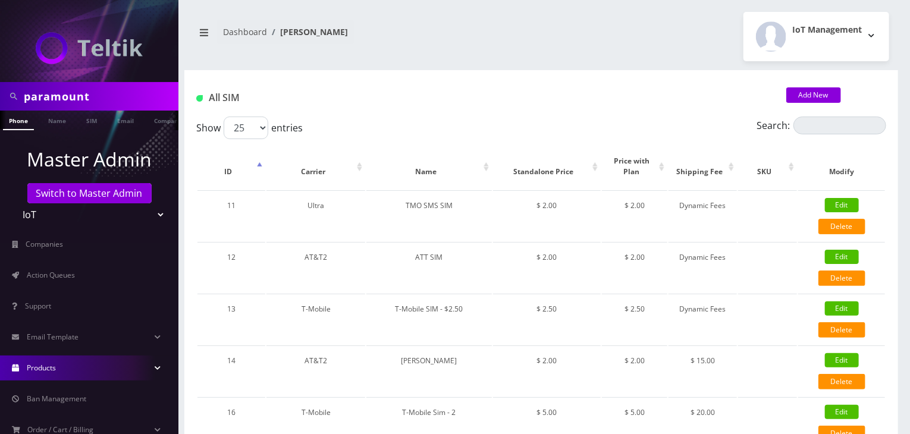
click at [98, 366] on link "Products" at bounding box center [89, 368] width 178 height 25
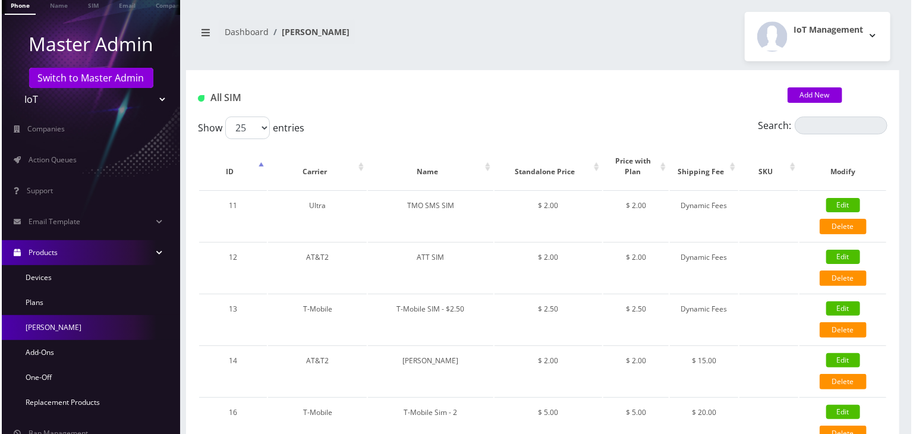
scroll to position [198, 0]
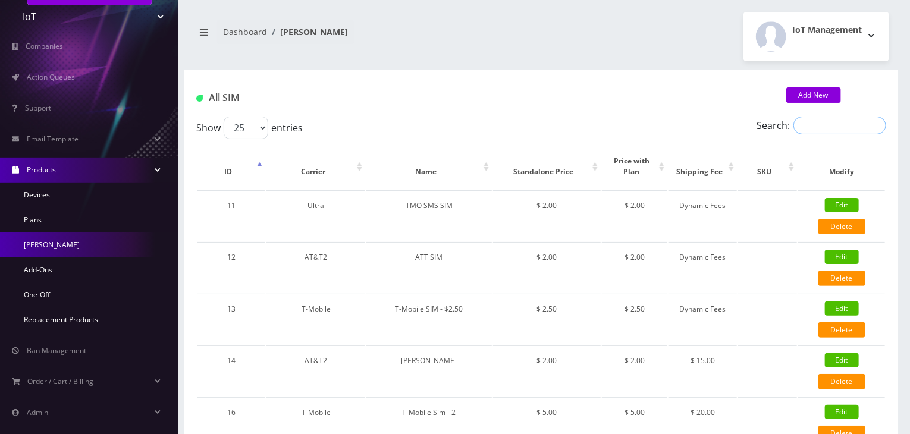
click at [814, 124] on input "Search:" at bounding box center [839, 126] width 93 height 18
paste input "R256 Sim Rack -"
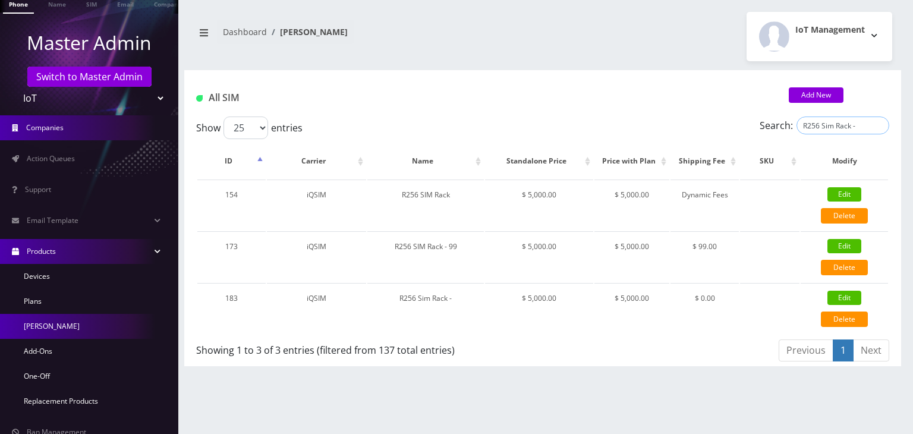
scroll to position [99, 0]
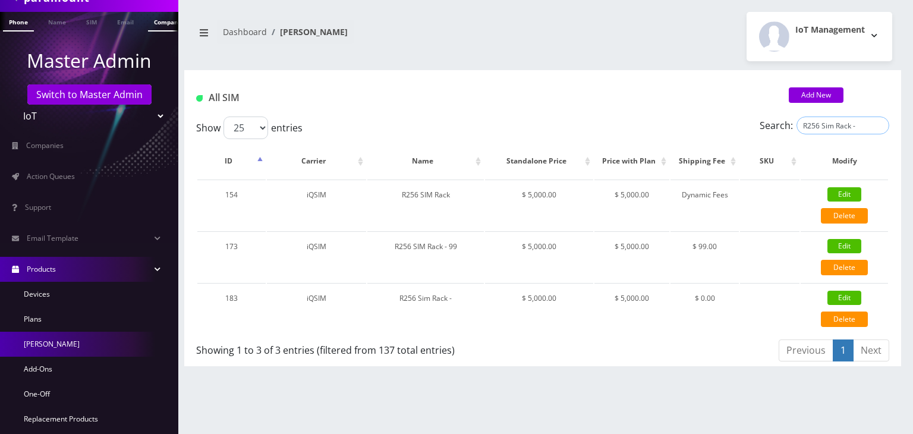
type input "R256 Sim Rack -"
click at [151, 26] on link "Company" at bounding box center [168, 22] width 40 height 20
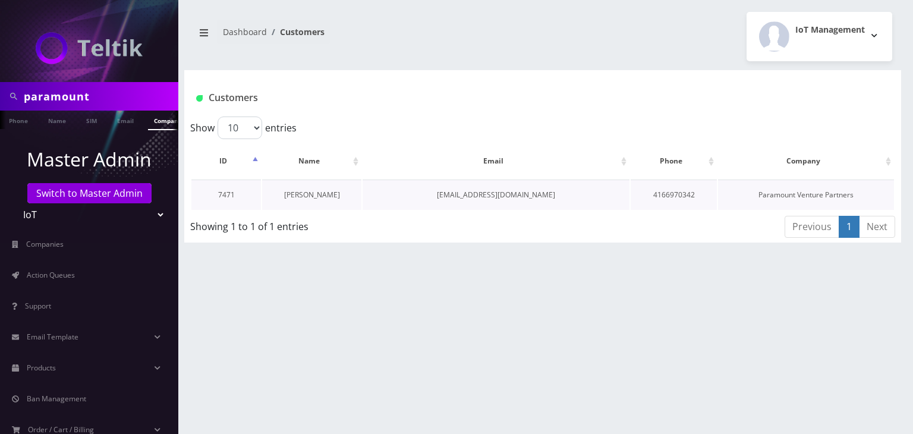
click at [321, 196] on link "[PERSON_NAME]" at bounding box center [312, 195] width 56 height 10
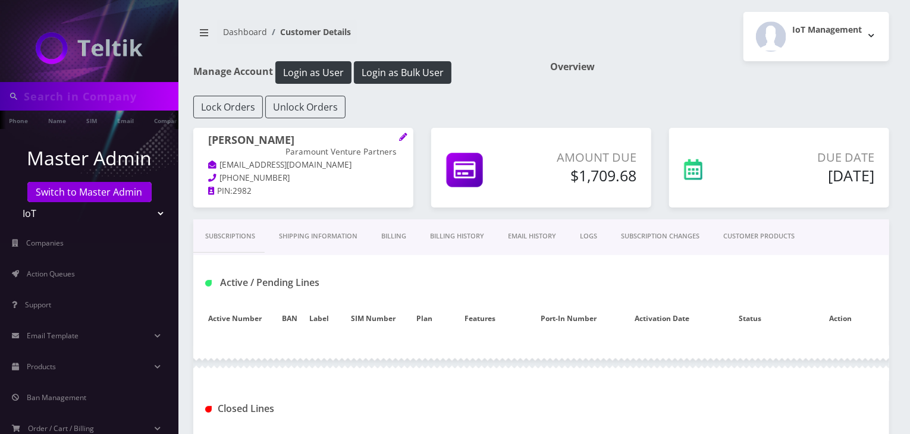
type input "paramount"
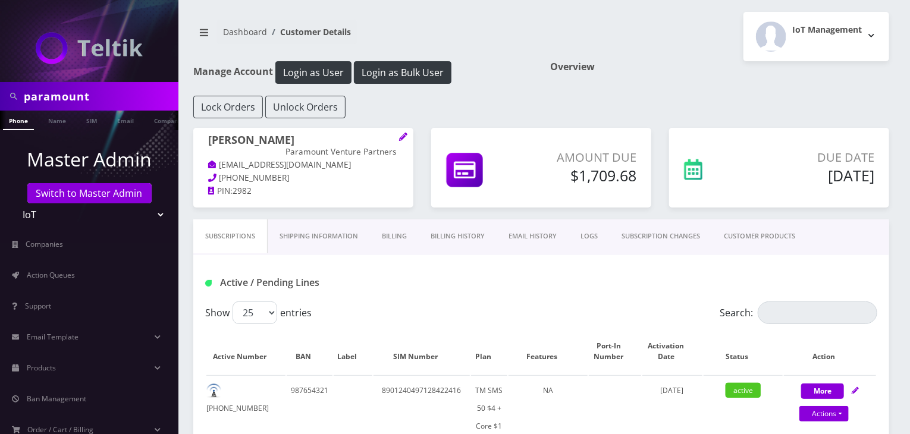
click at [449, 237] on link "Billing History" at bounding box center [458, 236] width 78 height 34
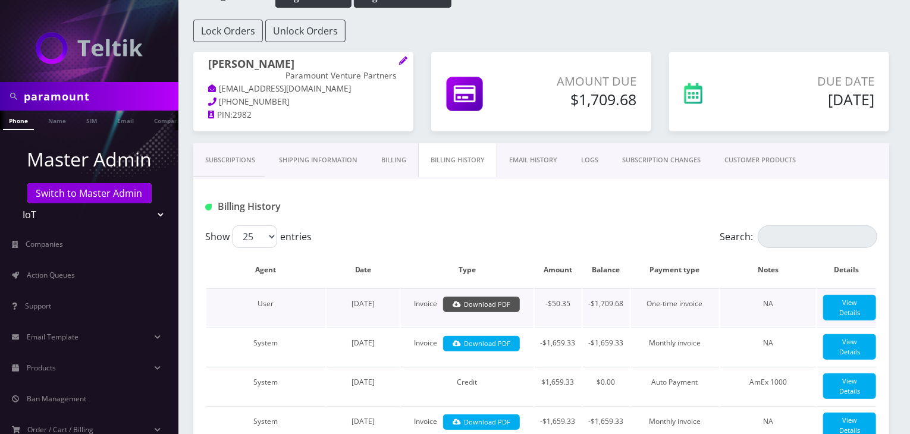
scroll to position [99, 0]
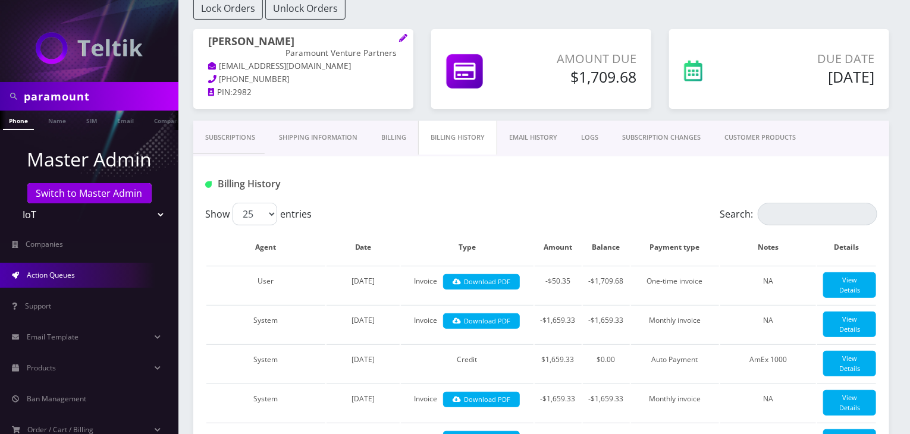
click at [86, 272] on link "Action Queues" at bounding box center [89, 275] width 178 height 25
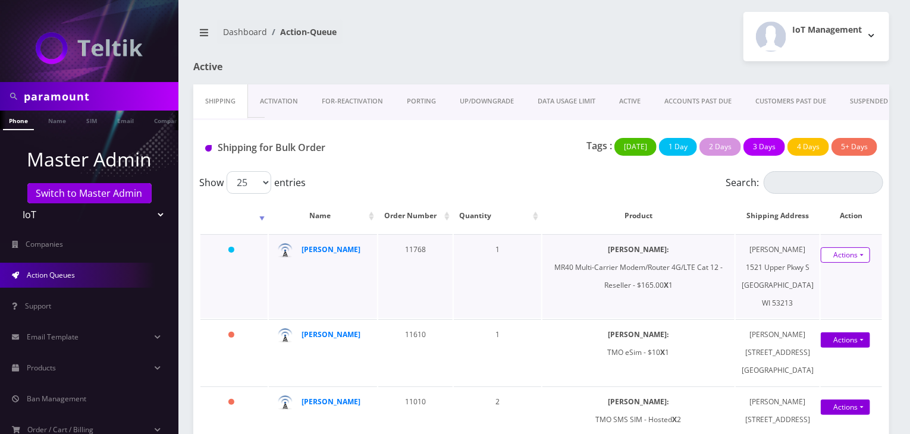
click at [861, 263] on link "Actions" at bounding box center [845, 254] width 49 height 15
click at [842, 279] on link "Shipped" at bounding box center [838, 277] width 95 height 18
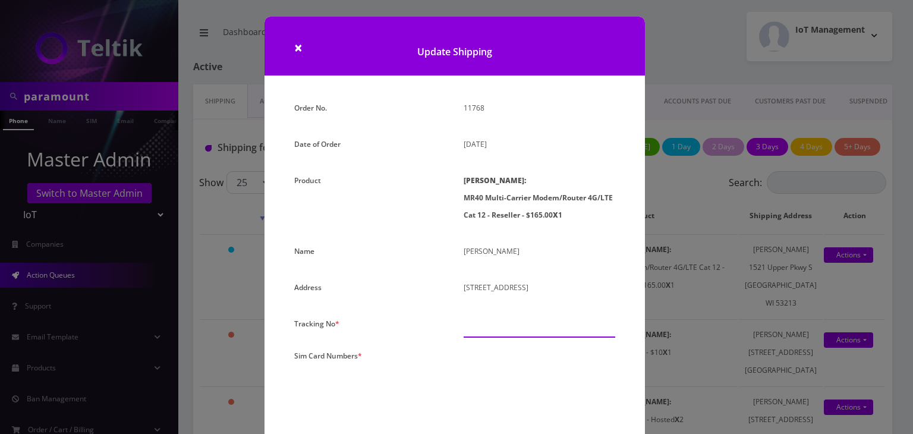
click at [489, 325] on input "text" at bounding box center [540, 326] width 152 height 23
paste input "393789835782"
type input "393789835782"
click at [495, 353] on textarea at bounding box center [540, 401] width 152 height 108
click at [508, 360] on textarea at bounding box center [540, 401] width 152 height 108
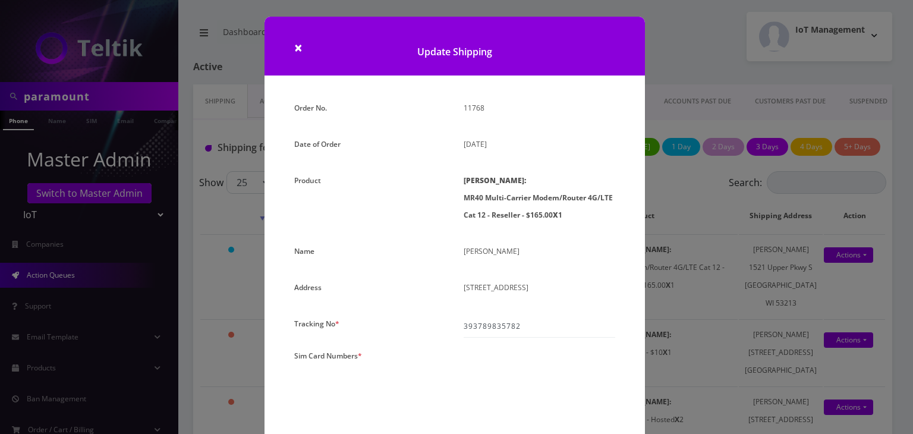
paste textarea "0000000000000000"
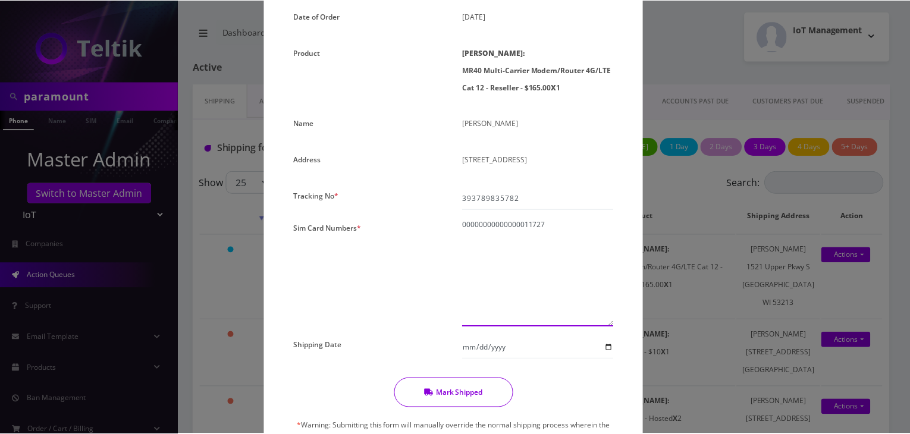
scroll to position [198, 0]
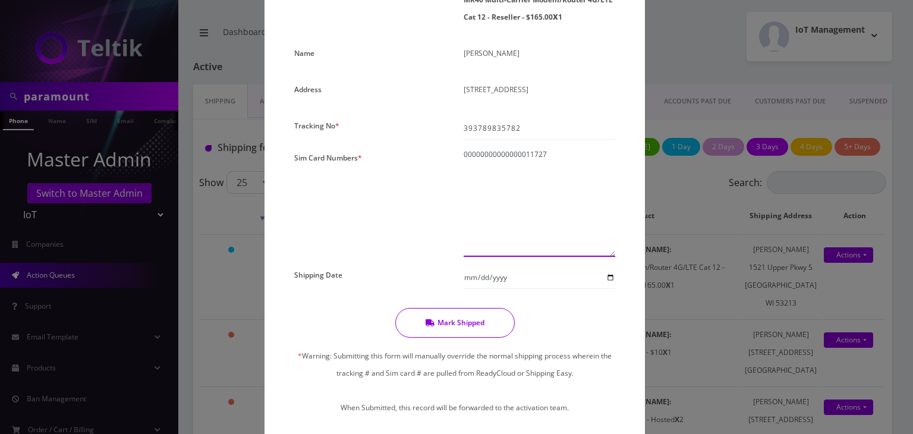
type textarea "00000000000000011727"
click at [608, 274] on input "Shipping Date" at bounding box center [540, 277] width 152 height 23
type input "2025-10-01"
click at [482, 324] on button "Mark Shipped" at bounding box center [455, 323] width 120 height 30
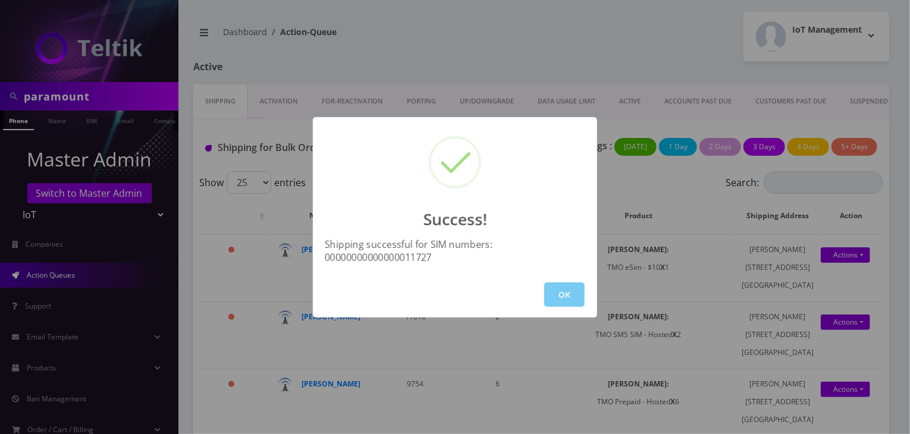
click at [554, 292] on button "OK" at bounding box center [564, 294] width 40 height 24
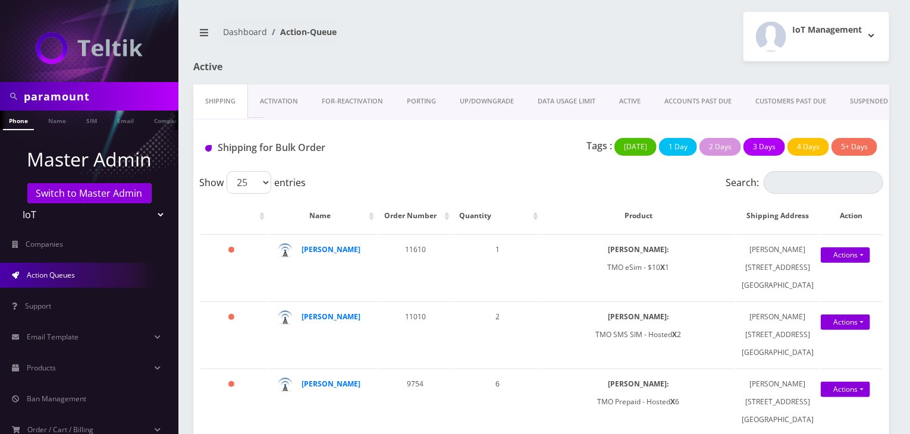
scroll to position [0, 6]
drag, startPoint x: 104, startPoint y: 98, endPoint x: 0, endPoint y: 97, distance: 104.1
click at [0, 97] on div "paramount" at bounding box center [89, 96] width 178 height 29
type input "atrigos"
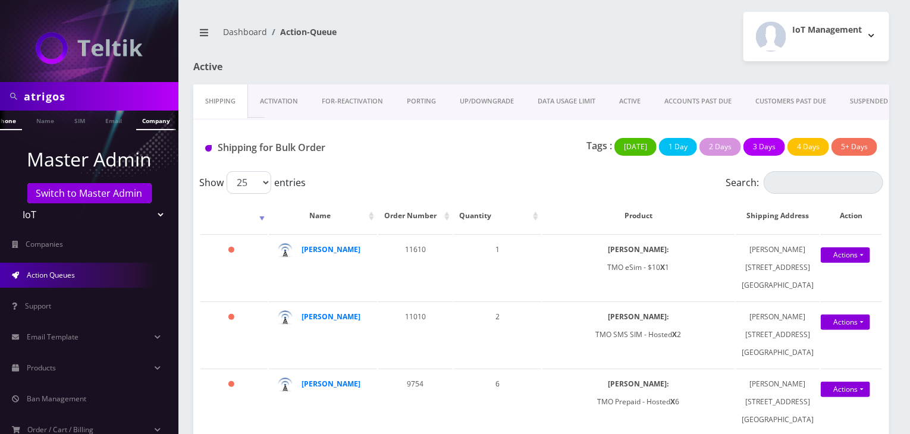
click at [138, 122] on link "Company" at bounding box center [156, 121] width 40 height 20
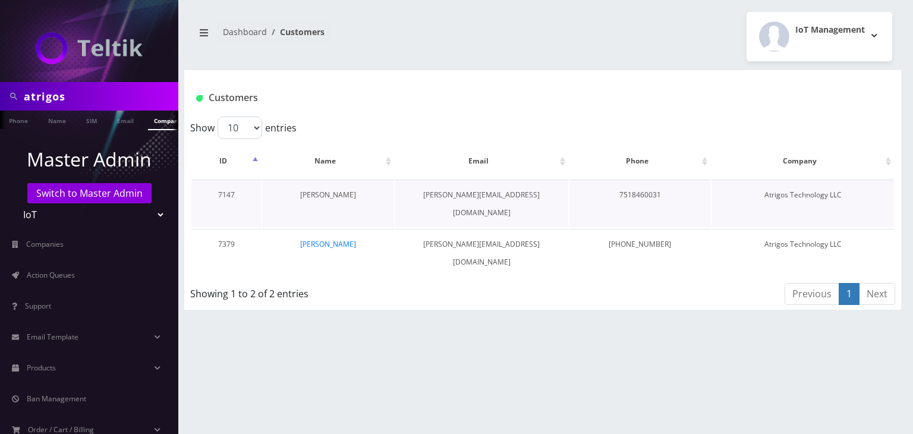
click at [335, 194] on link "[PERSON_NAME]" at bounding box center [328, 195] width 56 height 10
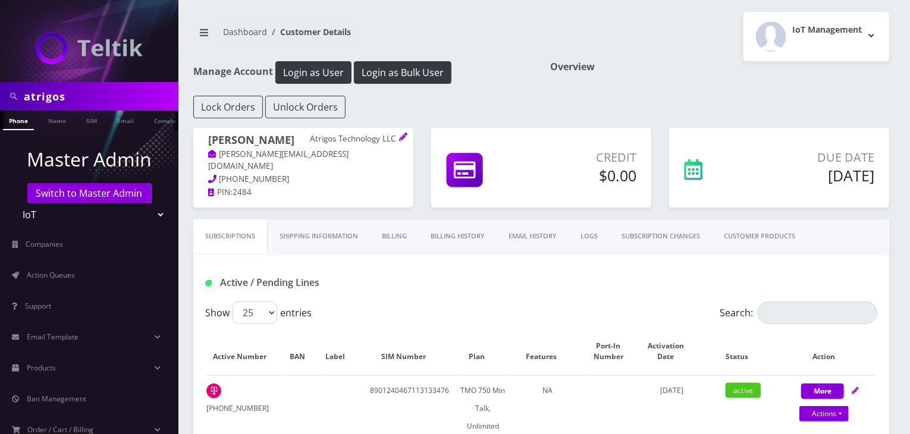
click at [474, 231] on link "Billing History" at bounding box center [458, 236] width 78 height 34
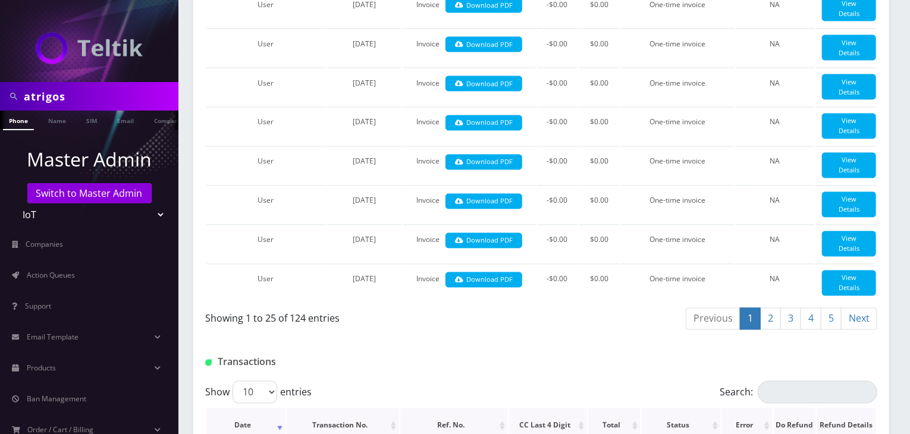
scroll to position [1387, 0]
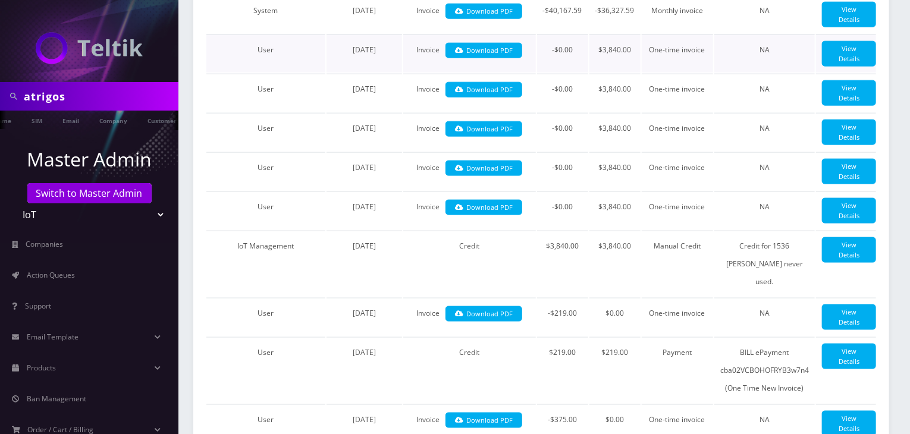
scroll to position [0, 62]
drag, startPoint x: 88, startPoint y: 95, endPoint x: 0, endPoint y: 92, distance: 88.0
click at [0, 93] on div "atrigos" at bounding box center [89, 96] width 178 height 29
type input "paramount"
click at [142, 119] on link "Customer" at bounding box center [154, 121] width 41 height 20
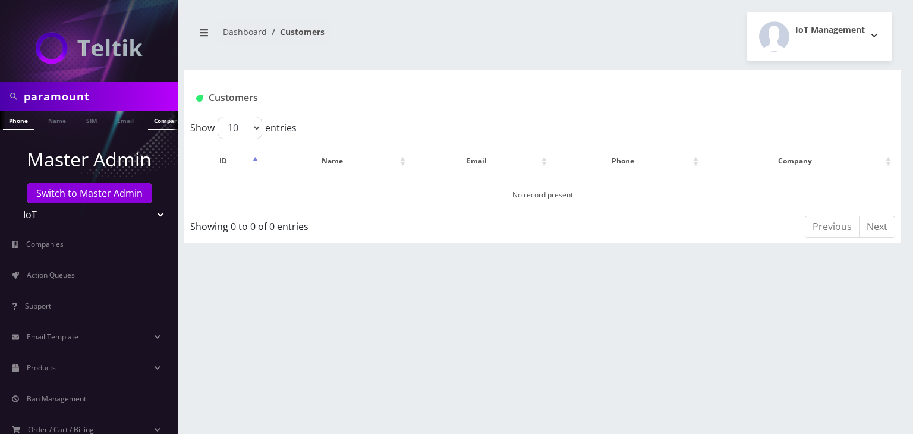
click at [153, 122] on link "Company" at bounding box center [168, 121] width 40 height 20
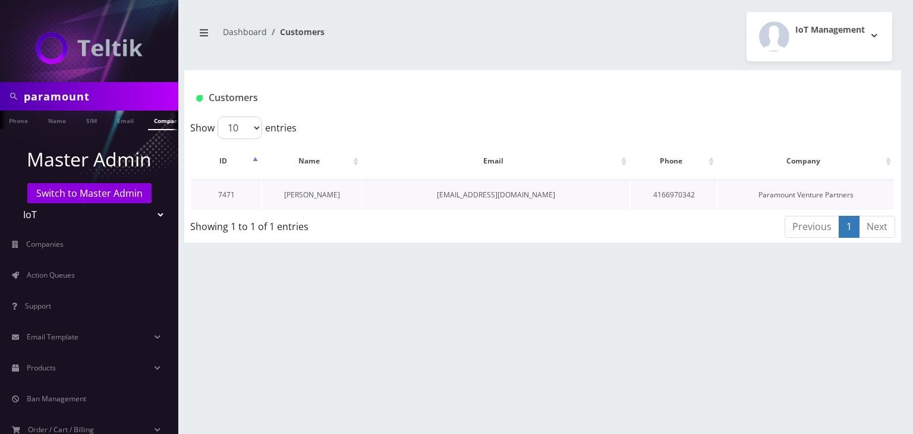
click at [297, 191] on link "[PERSON_NAME]" at bounding box center [312, 195] width 56 height 10
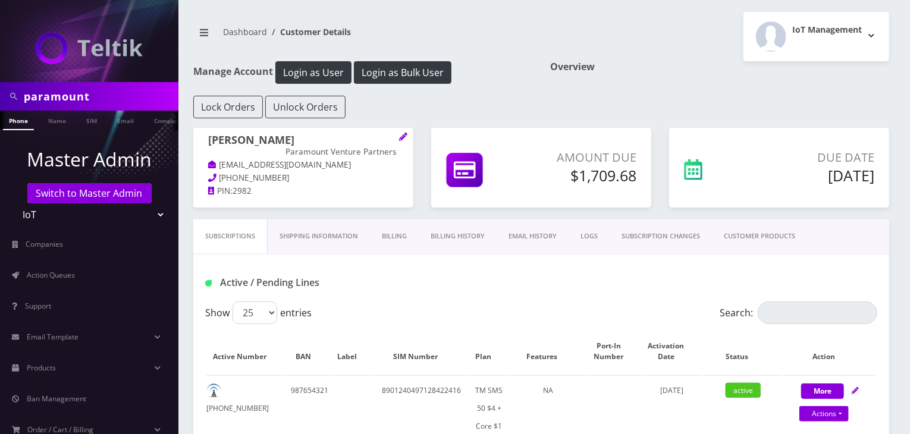
click at [448, 230] on link "Billing History" at bounding box center [458, 236] width 78 height 34
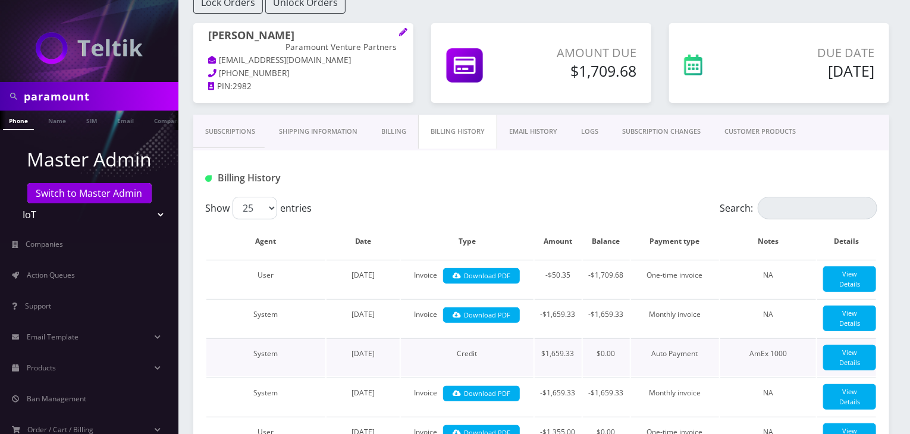
scroll to position [198, 0]
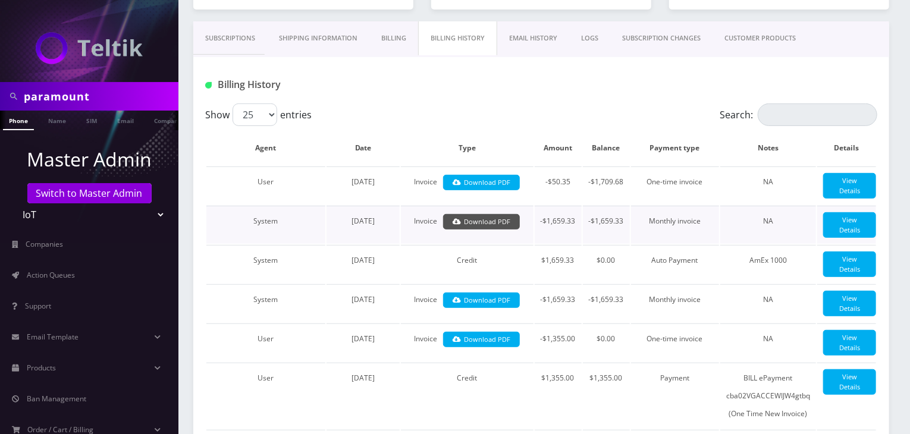
click at [495, 224] on link "Download PDF" at bounding box center [481, 222] width 77 height 16
click at [235, 35] on link "Subscriptions" at bounding box center [230, 38] width 74 height 34
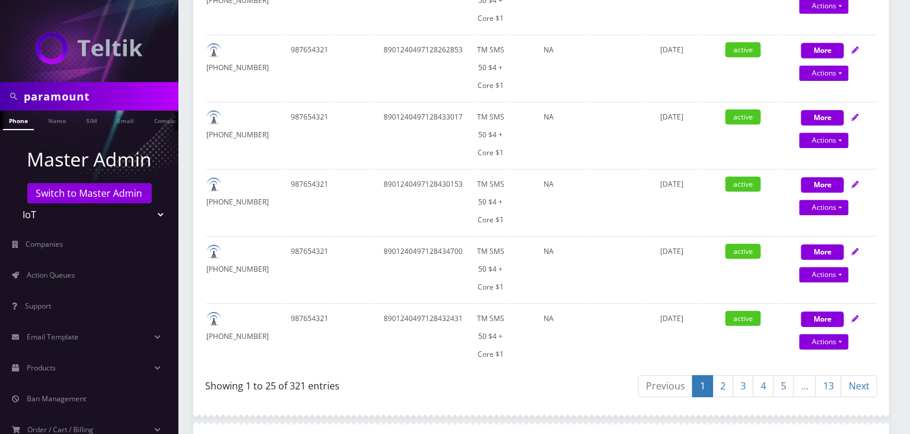
scroll to position [1955, 0]
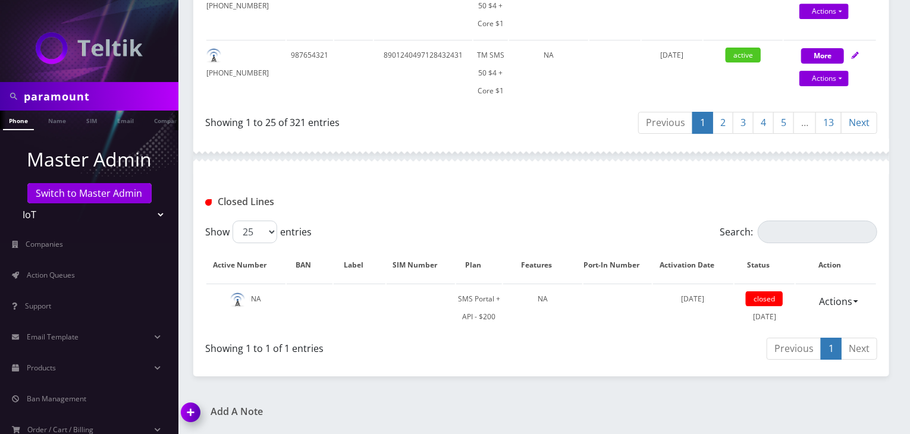
click at [827, 112] on link "13" at bounding box center [828, 123] width 26 height 22
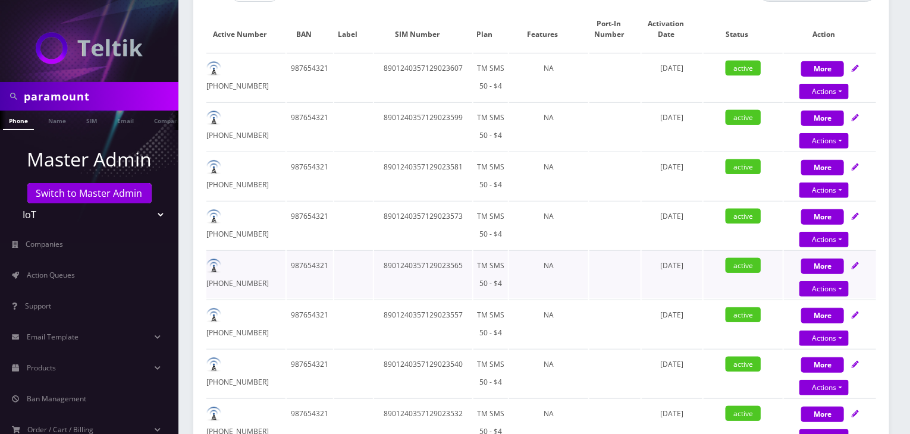
scroll to position [0, 0]
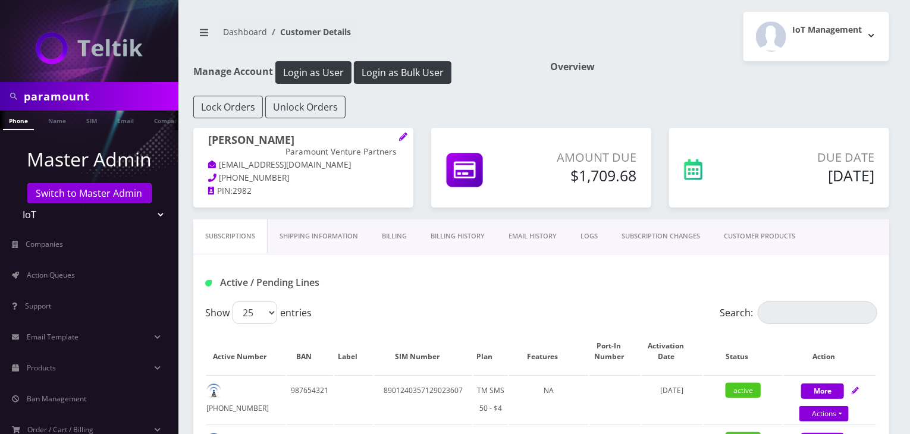
click at [452, 228] on link "Billing History" at bounding box center [458, 236] width 78 height 34
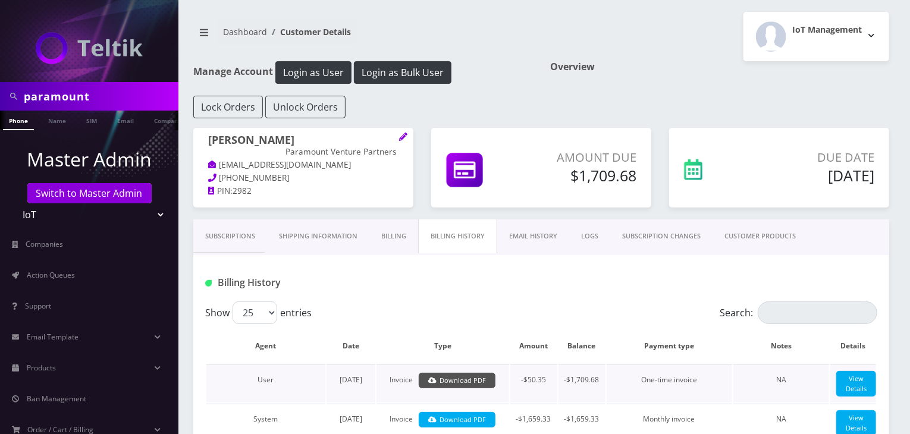
click at [469, 380] on link "Download PDF" at bounding box center [457, 381] width 77 height 16
click at [559, 279] on div at bounding box center [656, 283] width 460 height 20
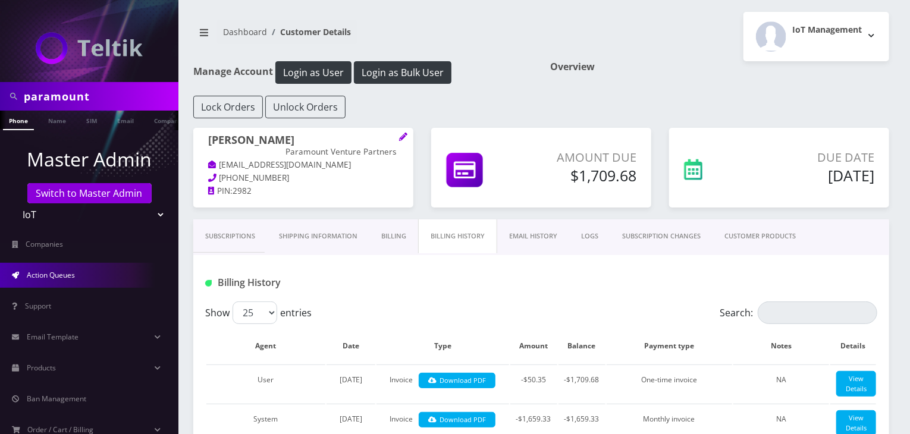
click at [92, 267] on link "Action Queues" at bounding box center [89, 275] width 178 height 25
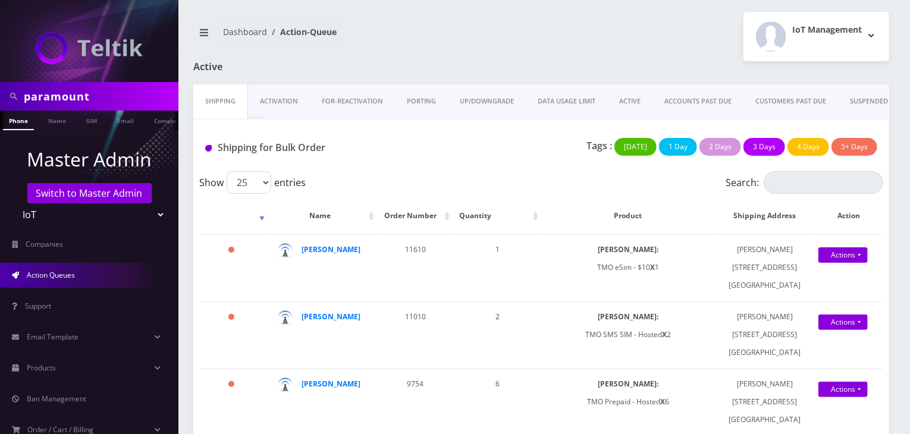
drag, startPoint x: 64, startPoint y: 98, endPoint x: 0, endPoint y: 92, distance: 64.6
click at [0, 92] on div "paramount" at bounding box center [89, 96] width 178 height 29
type input "JT tickets"
click at [36, 149] on p "Master Admin" at bounding box center [89, 159] width 178 height 29
click at [155, 120] on link "Company" at bounding box center [168, 121] width 40 height 20
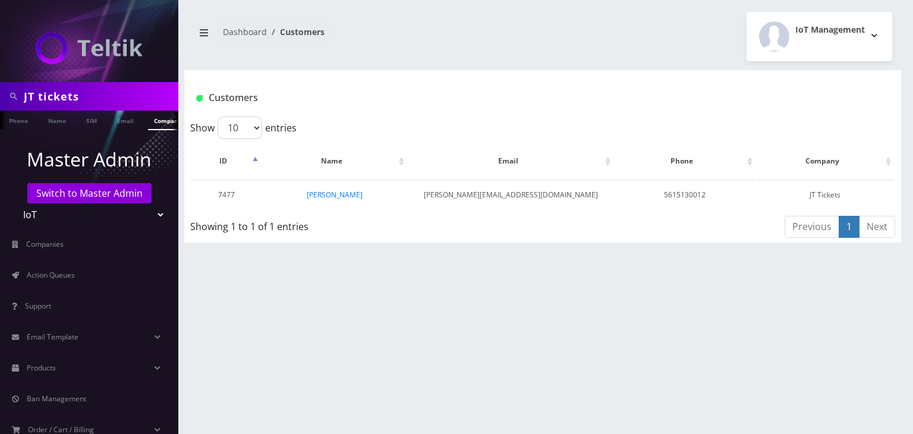
scroll to position [0, 6]
click at [326, 197] on link "[PERSON_NAME]" at bounding box center [335, 195] width 56 height 10
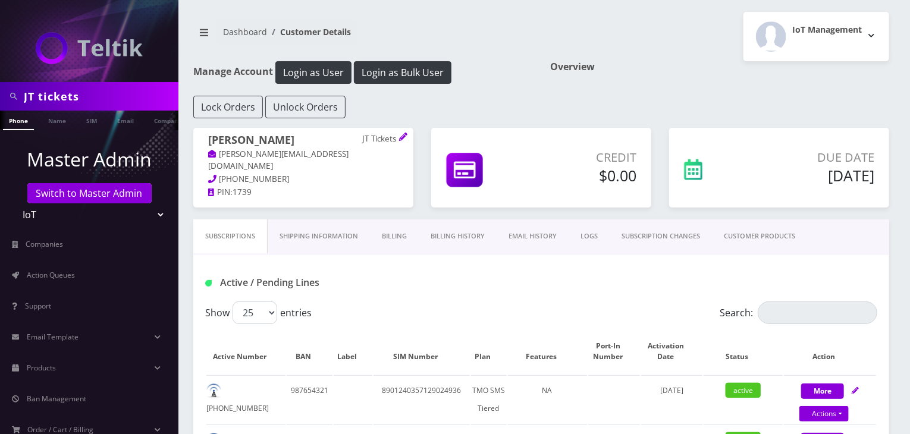
click at [451, 238] on link "Billing History" at bounding box center [458, 236] width 78 height 34
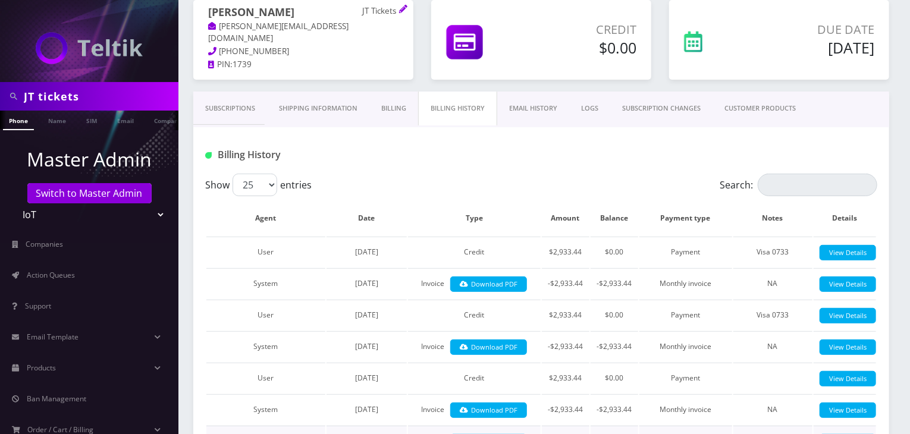
scroll to position [99, 0]
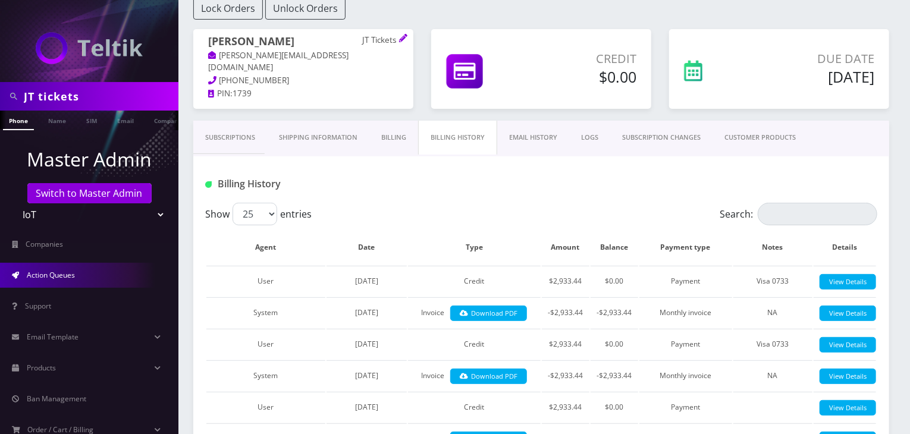
click at [107, 275] on link "Action Queues" at bounding box center [89, 275] width 178 height 25
